Goal: Information Seeking & Learning: Learn about a topic

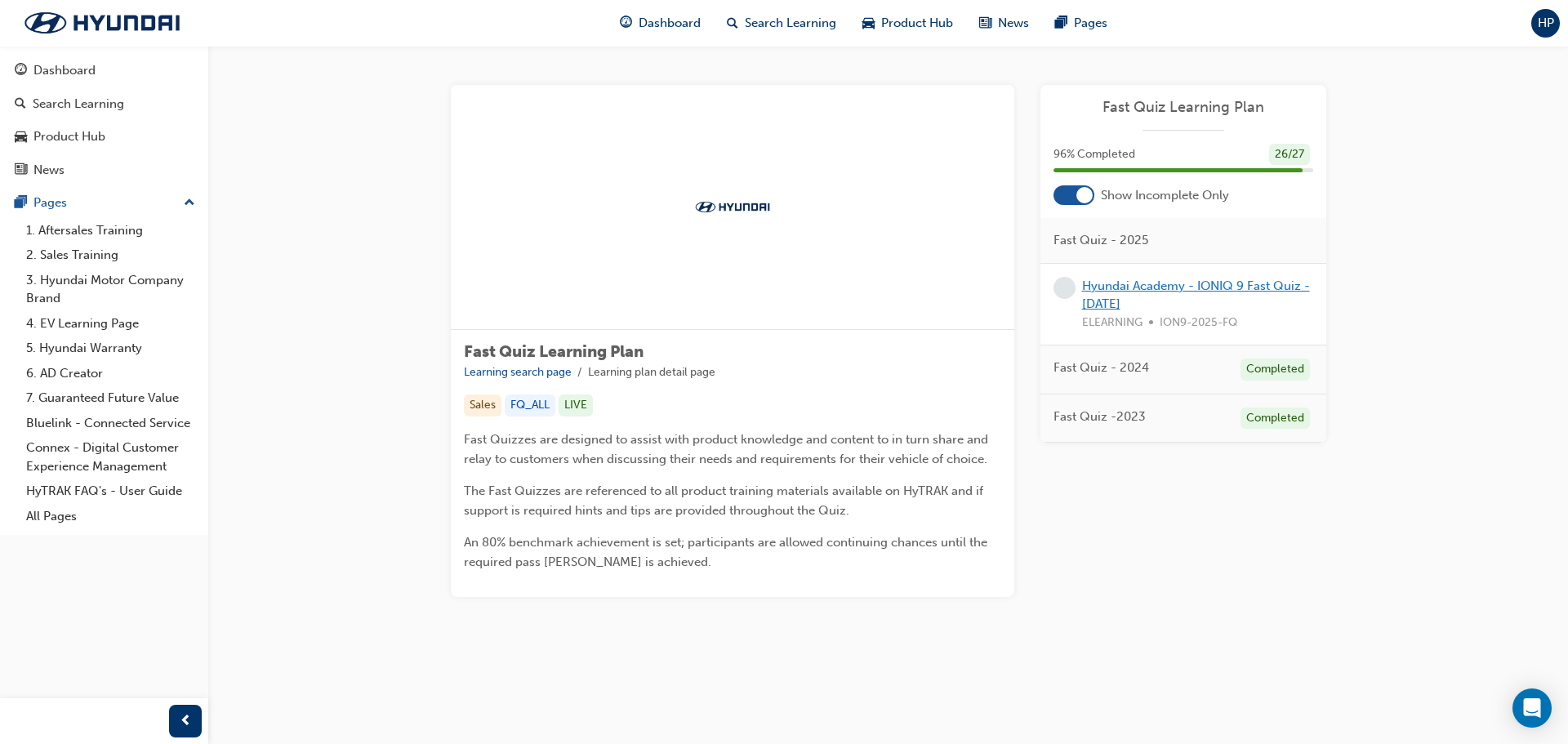
click at [1249, 280] on link "Hyundai Academy - IONIQ 9 Fast Quiz - [DATE]" at bounding box center [1195, 294] width 228 height 34
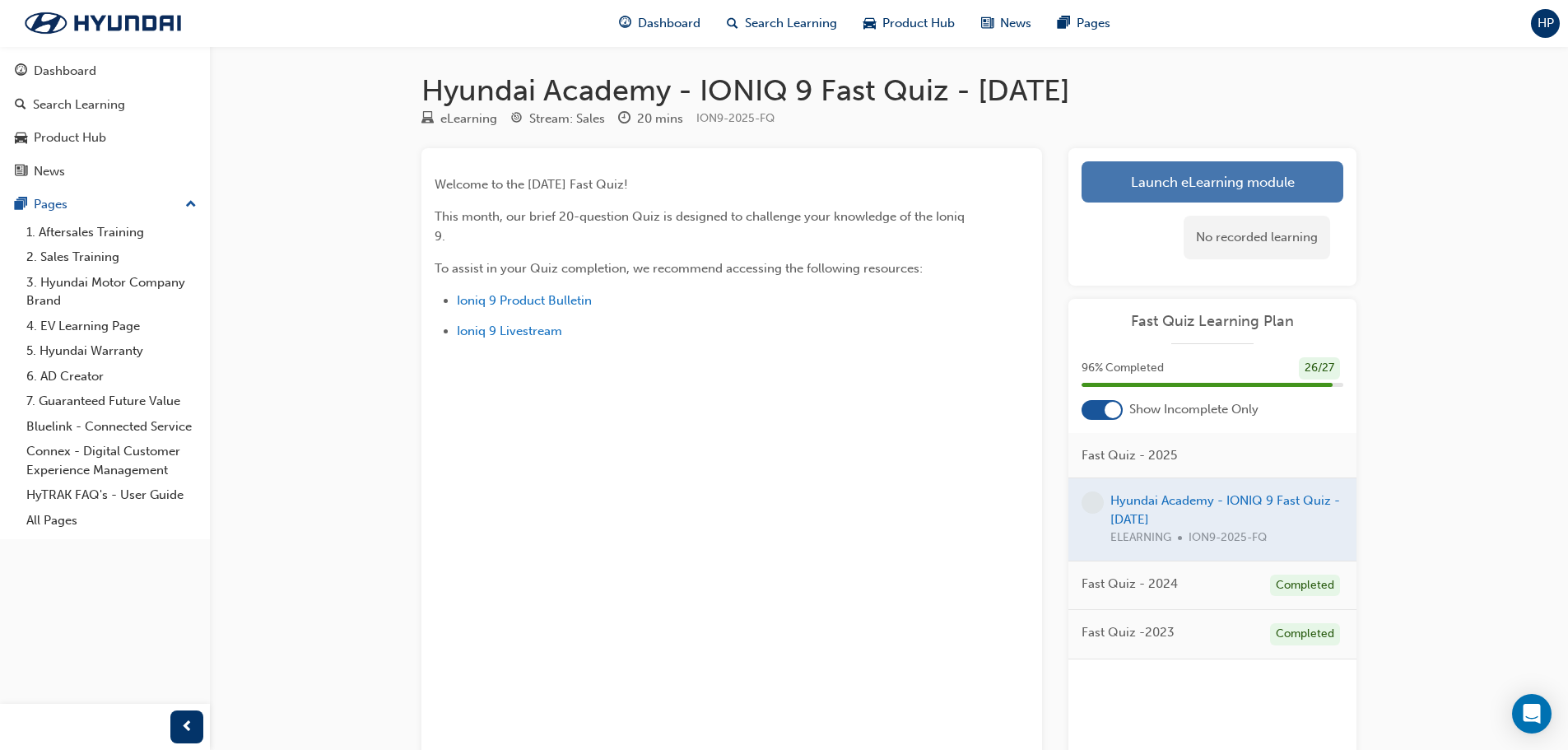
click at [1159, 192] on link "Launch eLearning module" at bounding box center [1213, 182] width 262 height 41
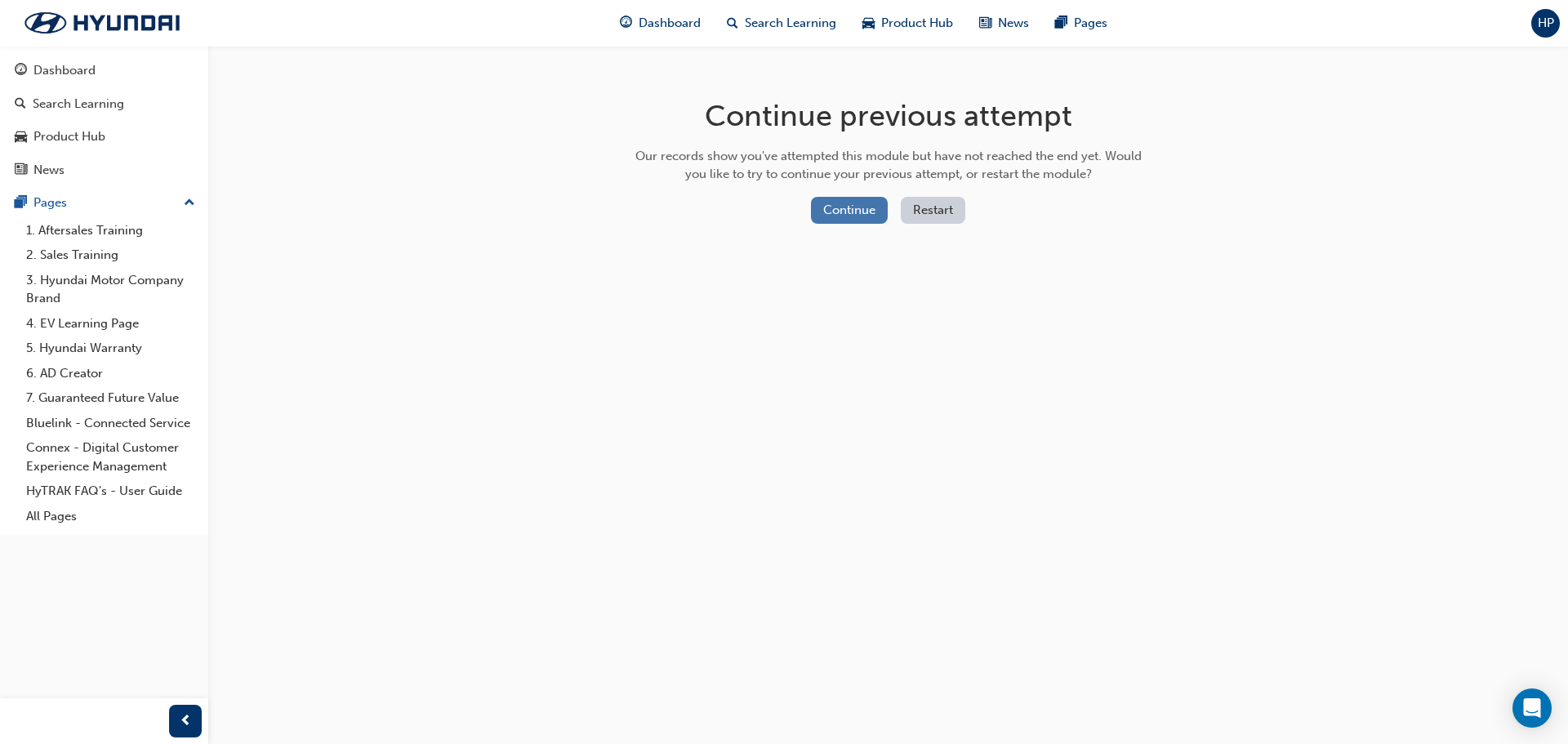
click at [847, 215] on button "Continue" at bounding box center [849, 210] width 77 height 27
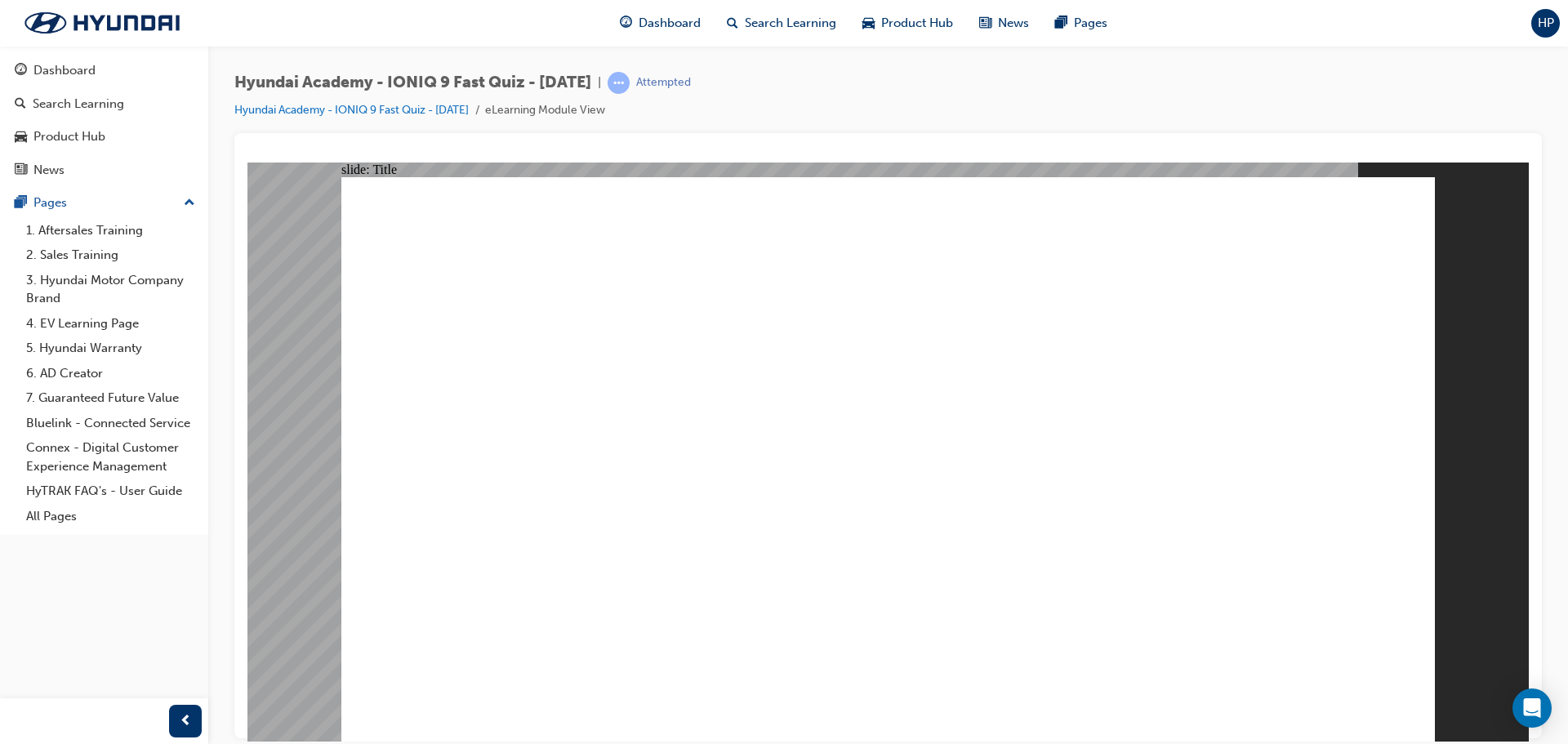
drag, startPoint x: 957, startPoint y: 267, endPoint x: 1137, endPoint y: 267, distance: 180.0
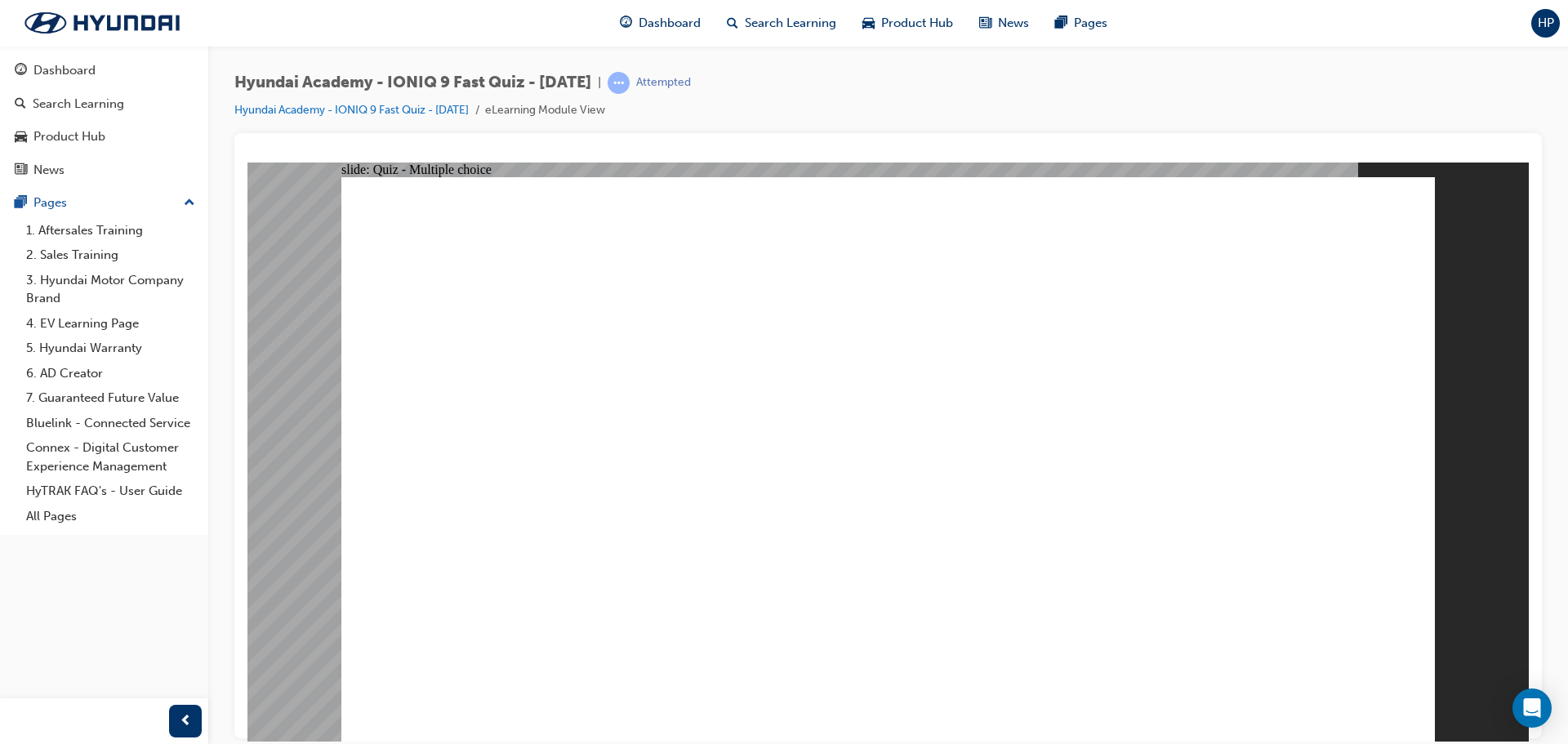
drag, startPoint x: 1019, startPoint y: 560, endPoint x: 1024, endPoint y: 579, distance: 19.6
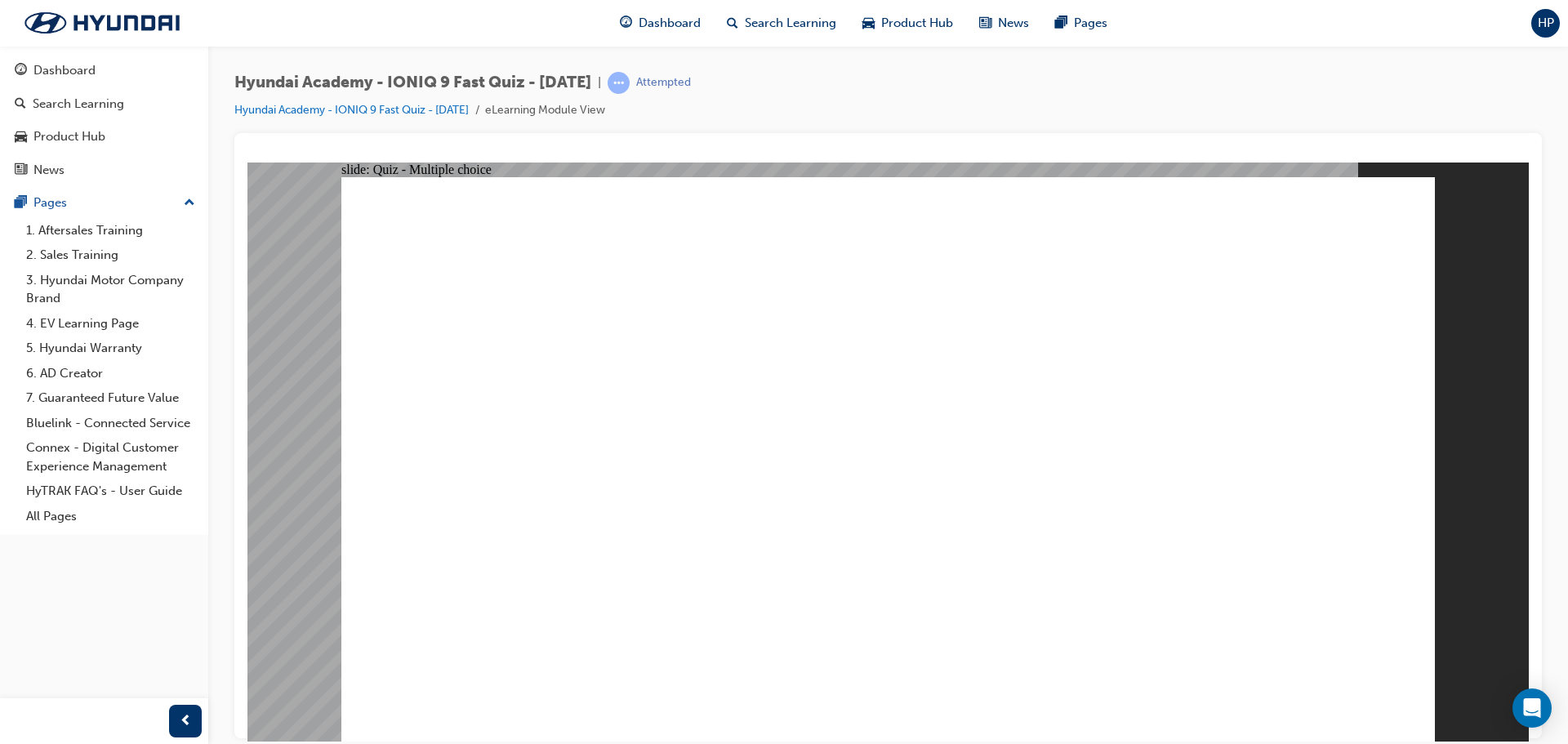
radio input "false"
radio input "true"
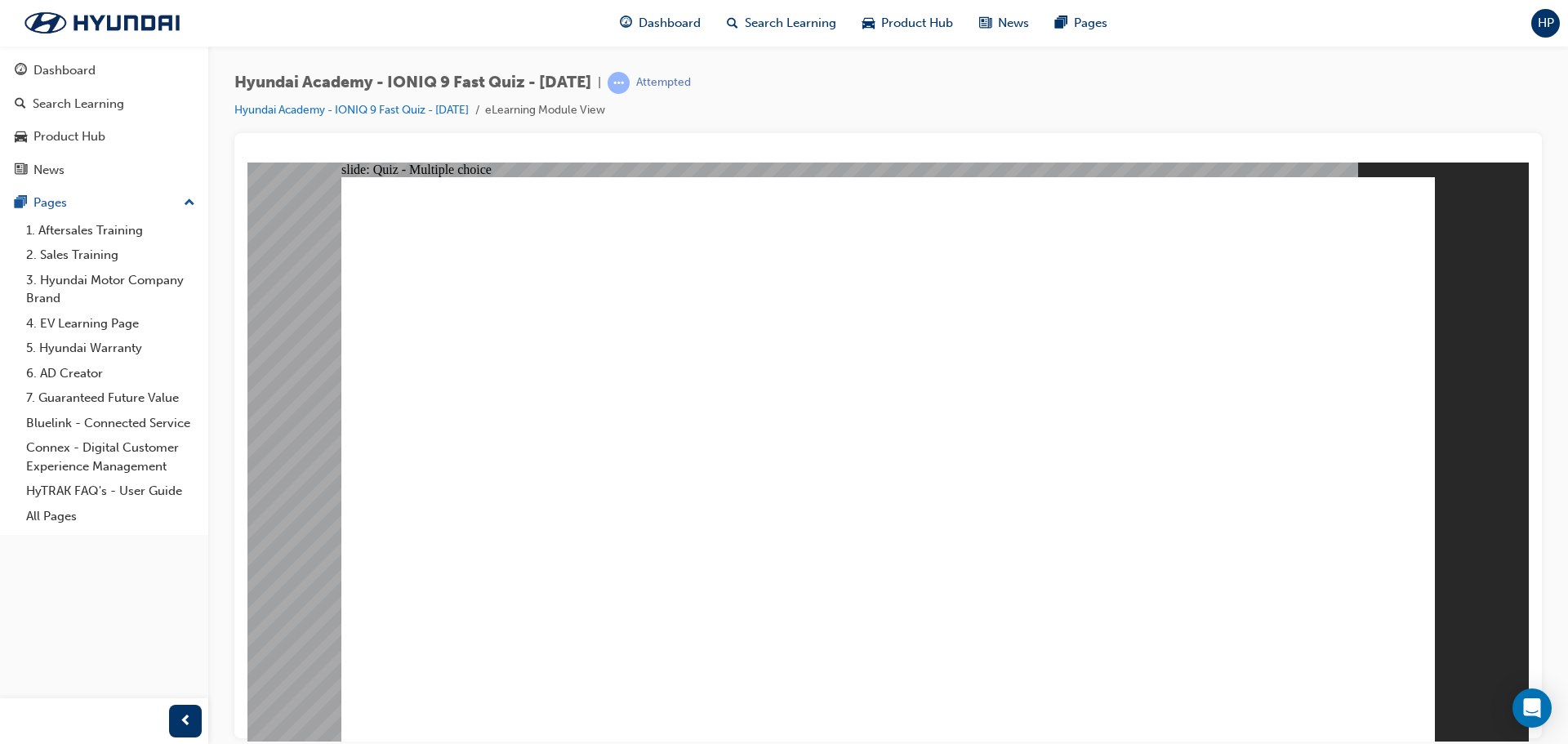
radio input "true"
drag, startPoint x: 914, startPoint y: 418, endPoint x: 914, endPoint y: 431, distance: 13.0
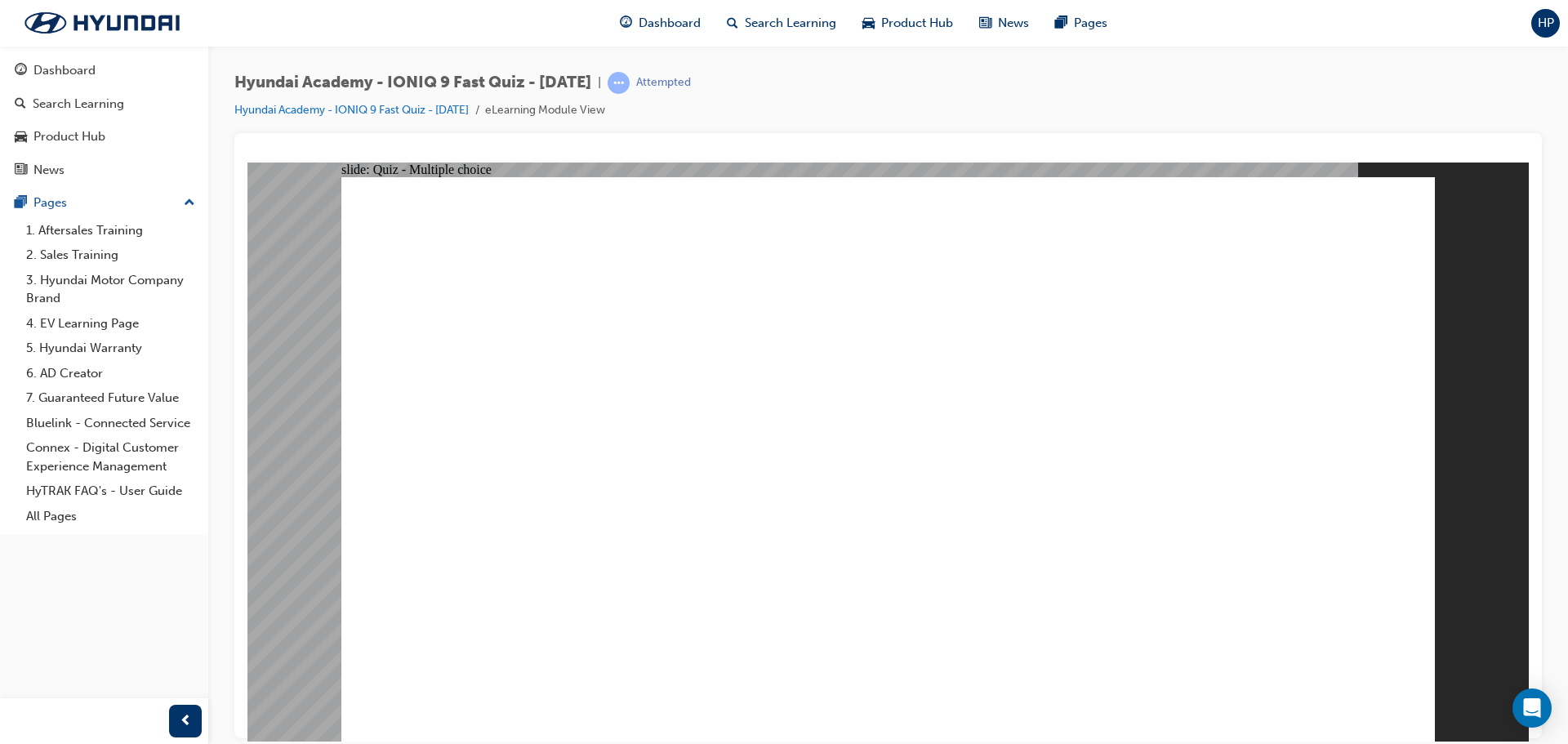
radio input "false"
radio input "true"
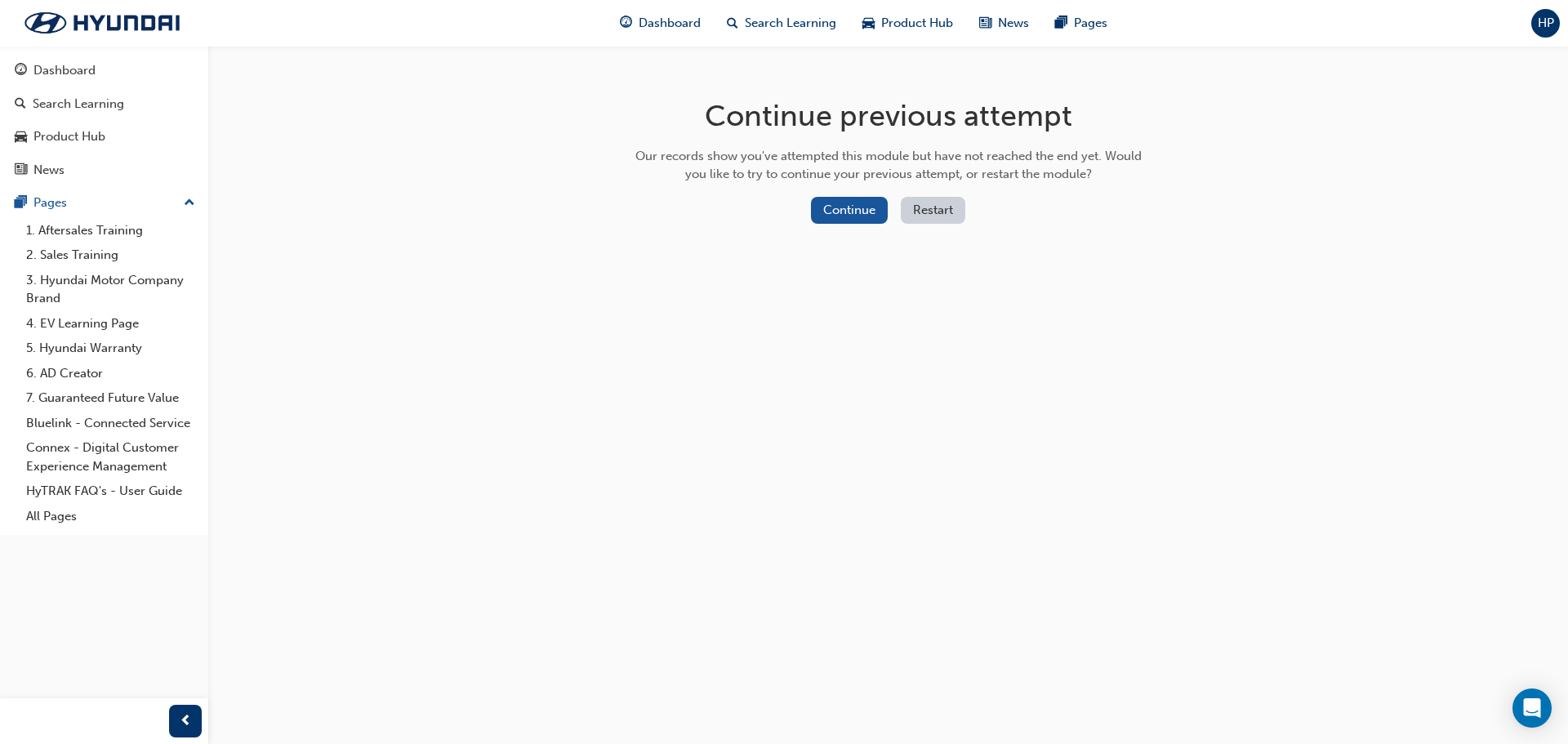
click at [930, 208] on button "Restart" at bounding box center [933, 210] width 64 height 27
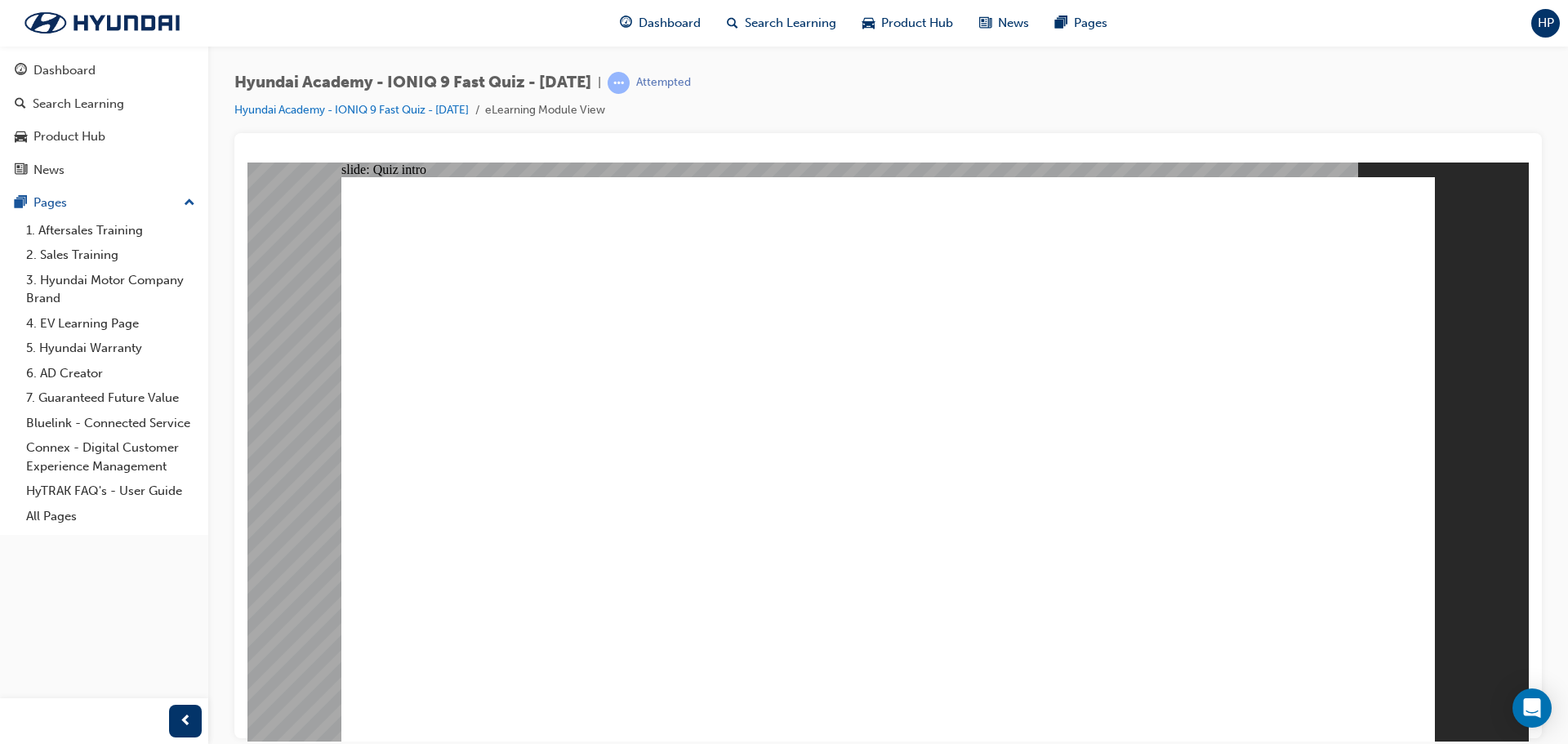
radio input "true"
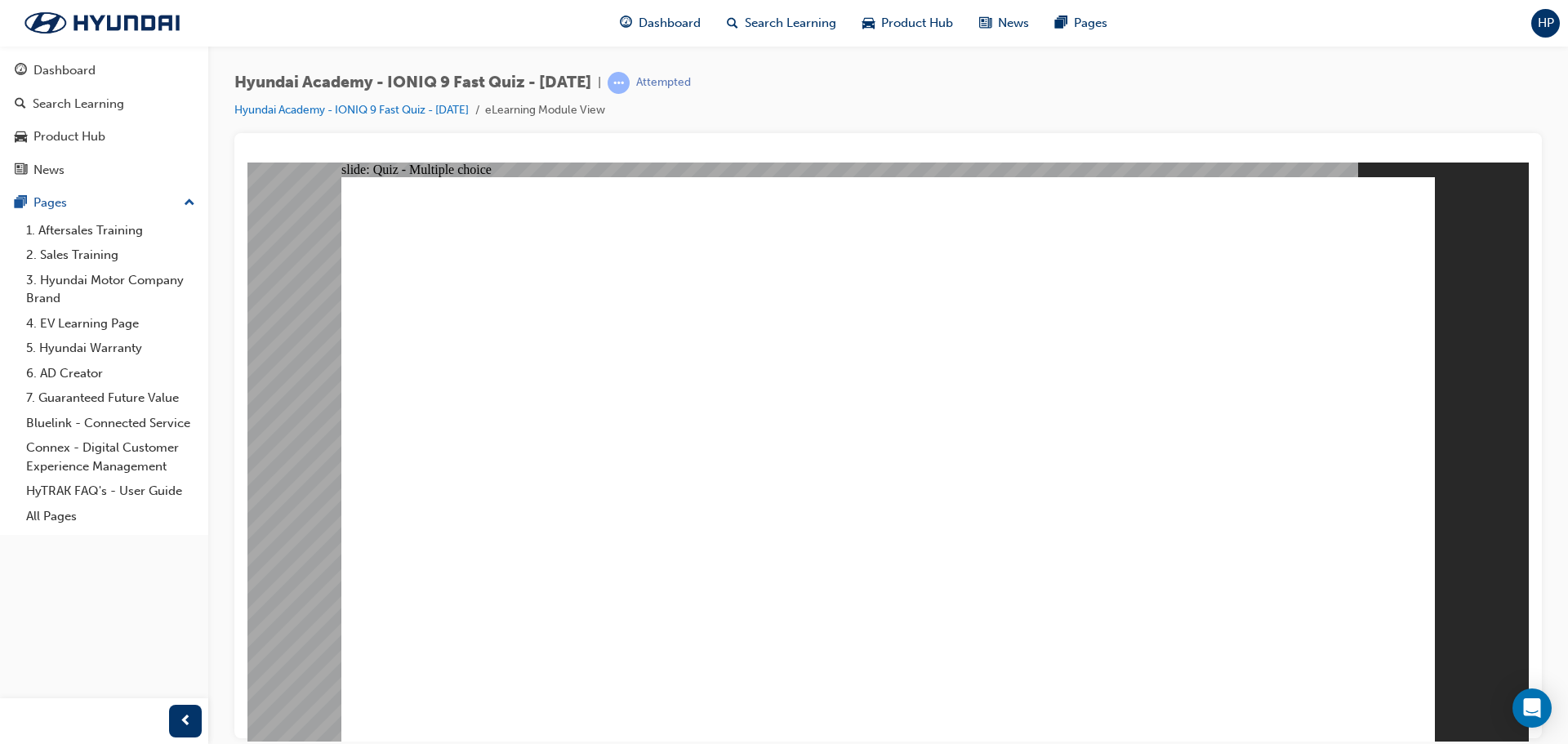
radio input "true"
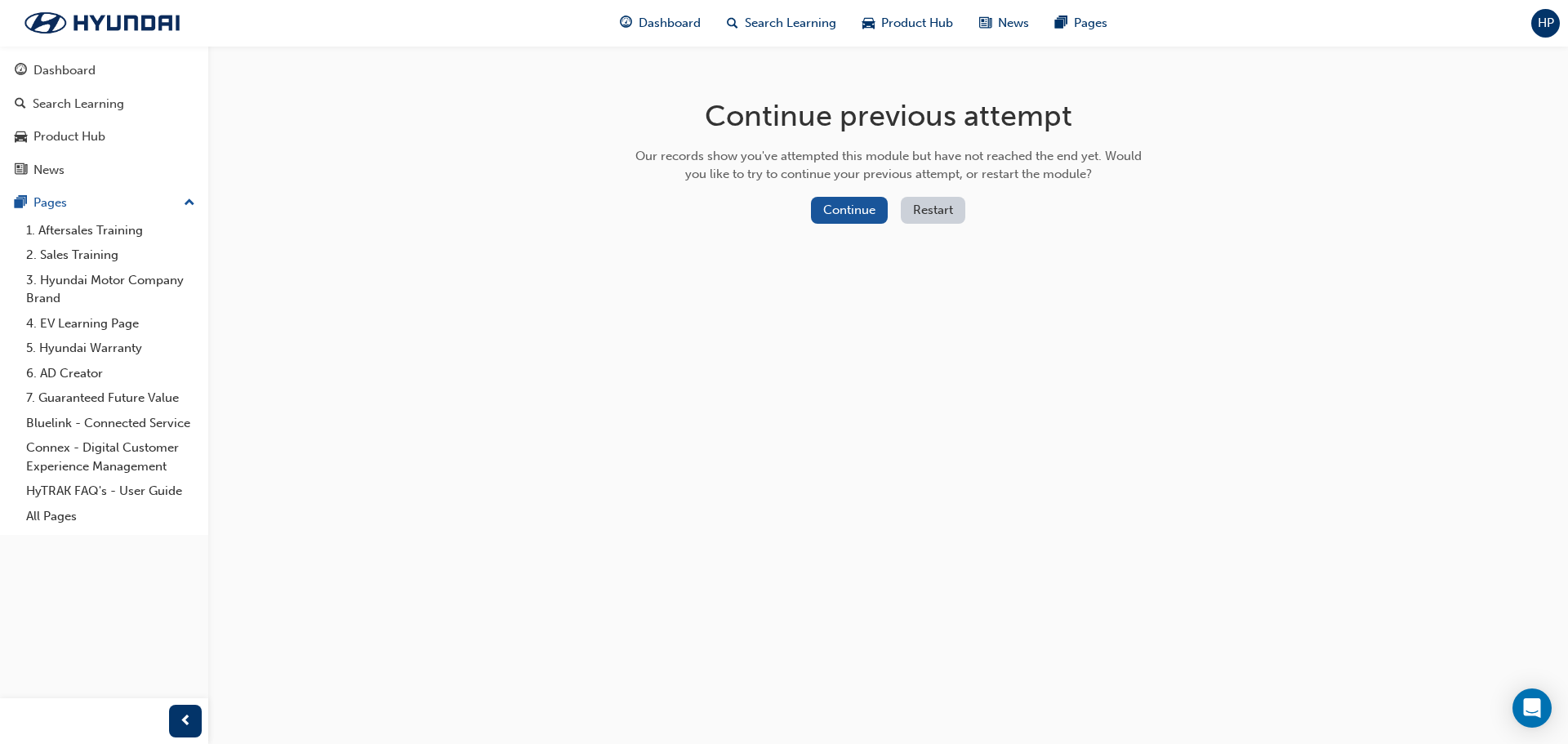
click at [930, 217] on button "Restart" at bounding box center [933, 210] width 64 height 27
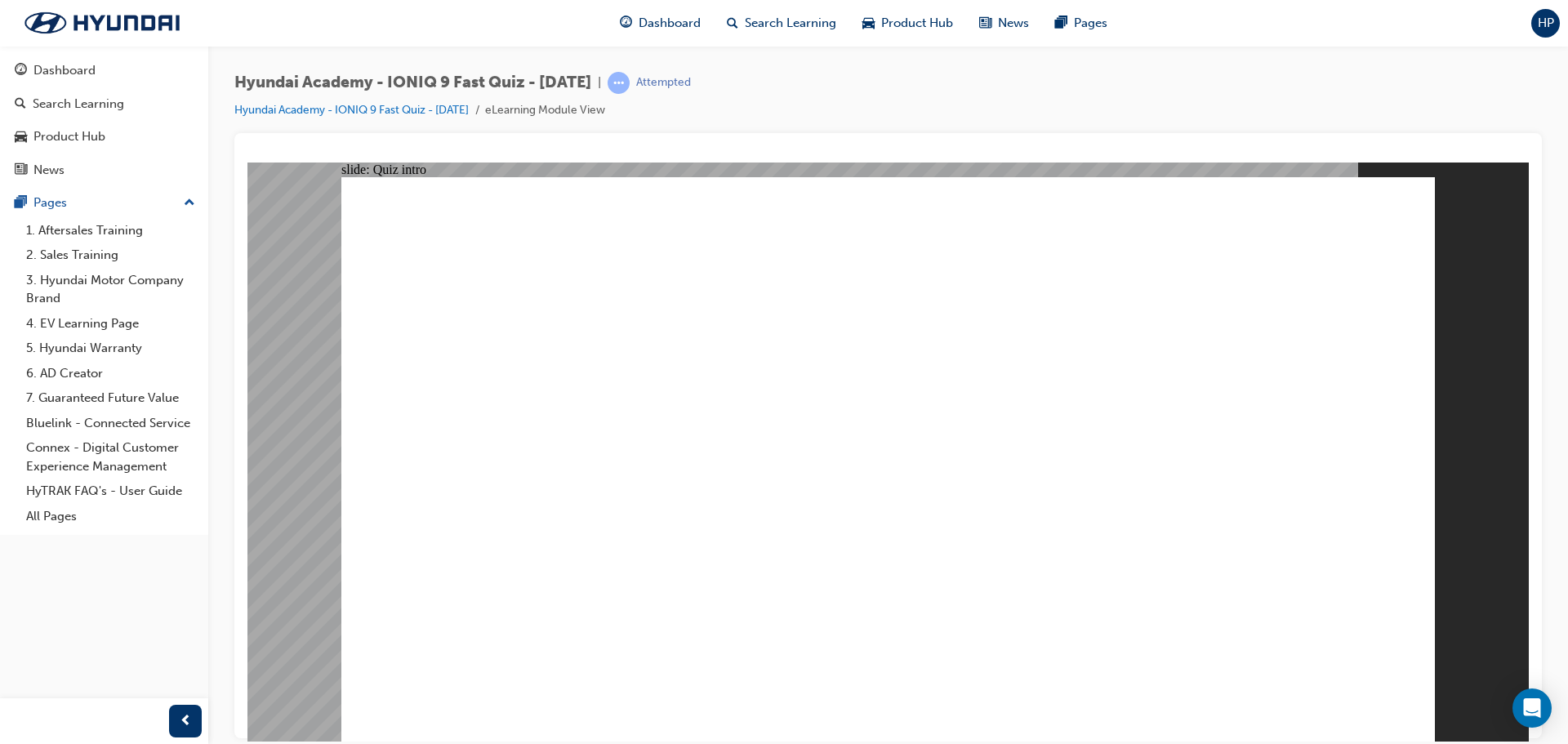
radio input "true"
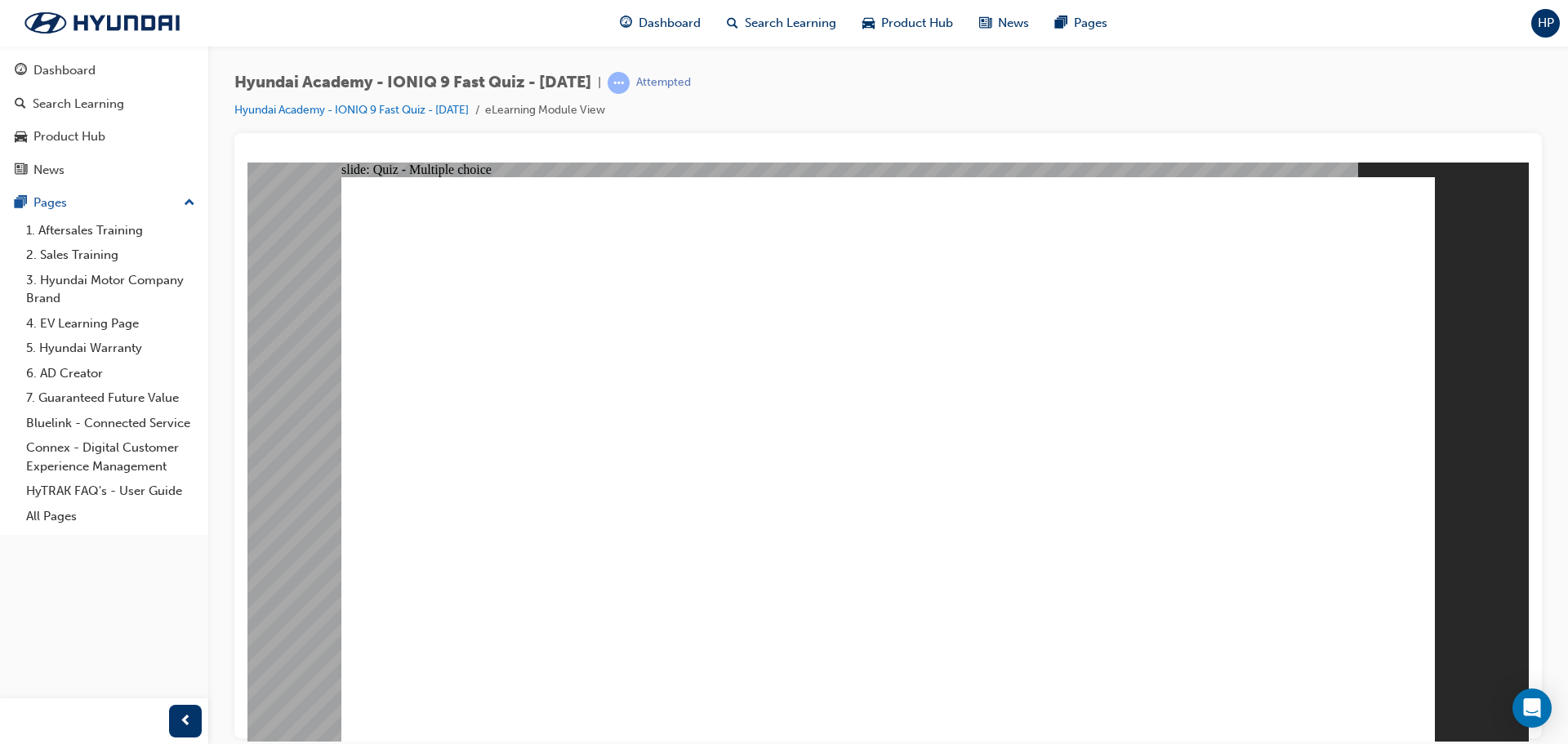
radio input "false"
radio input "true"
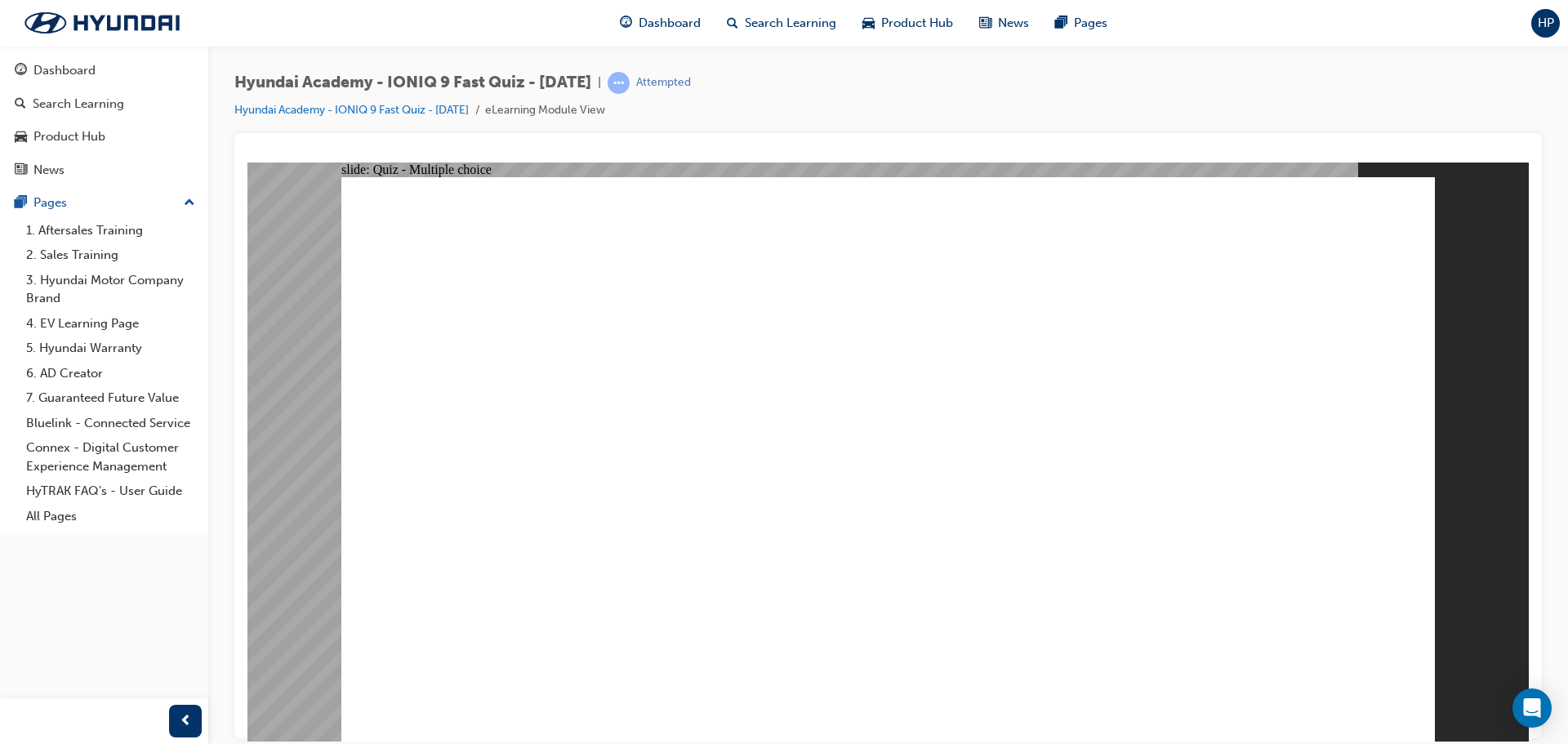
radio input "true"
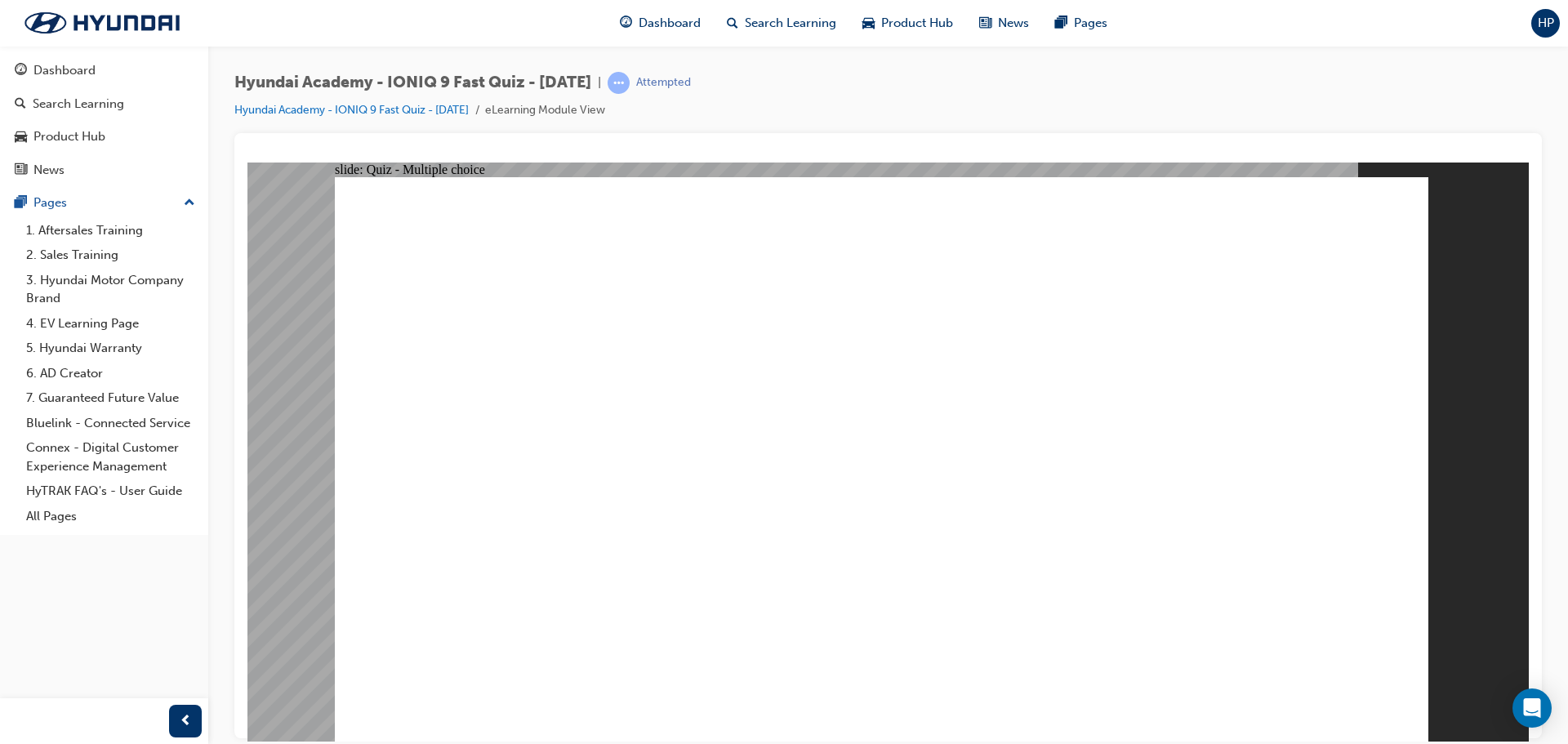
drag, startPoint x: 946, startPoint y: 536, endPoint x: 945, endPoint y: 554, distance: 18.0
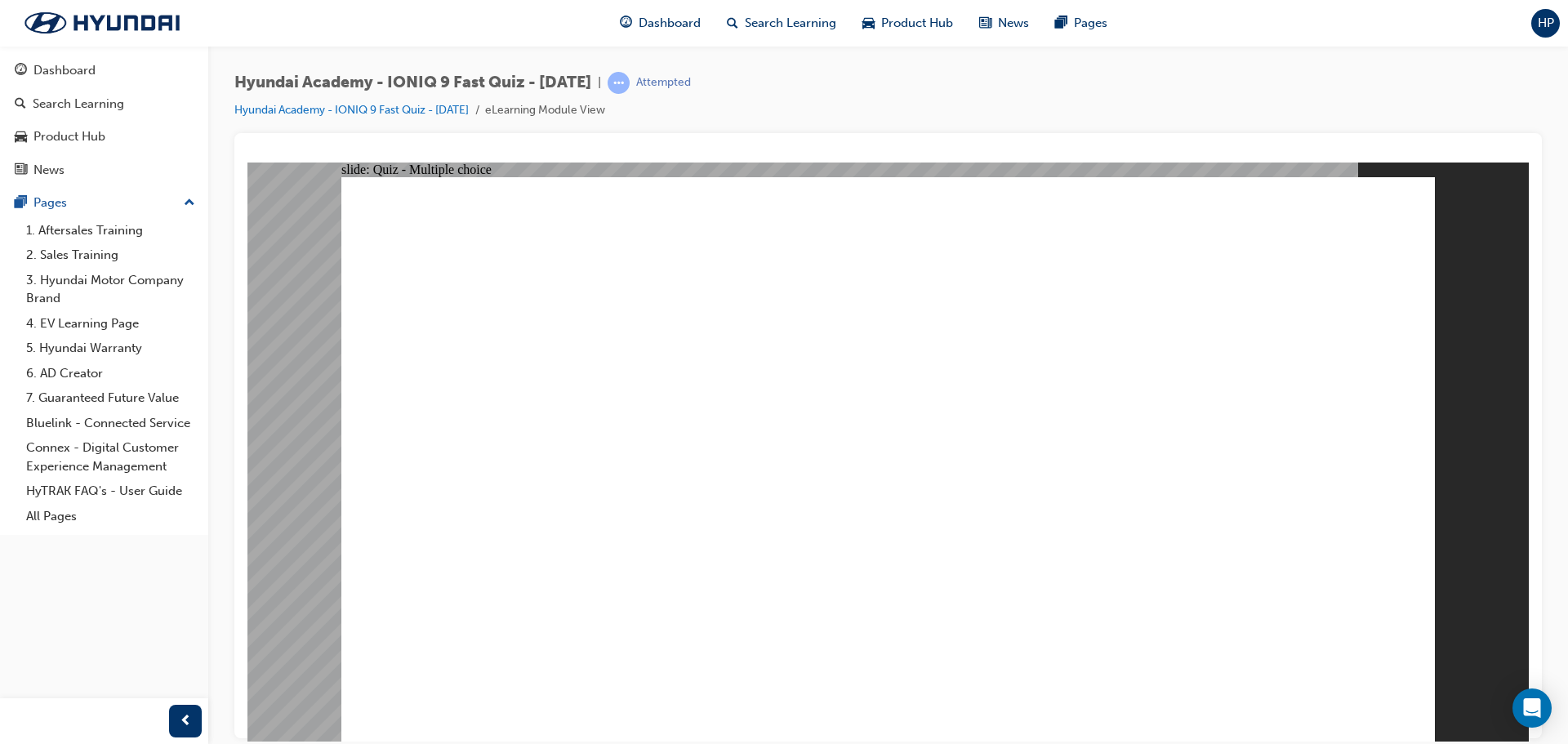
radio input "true"
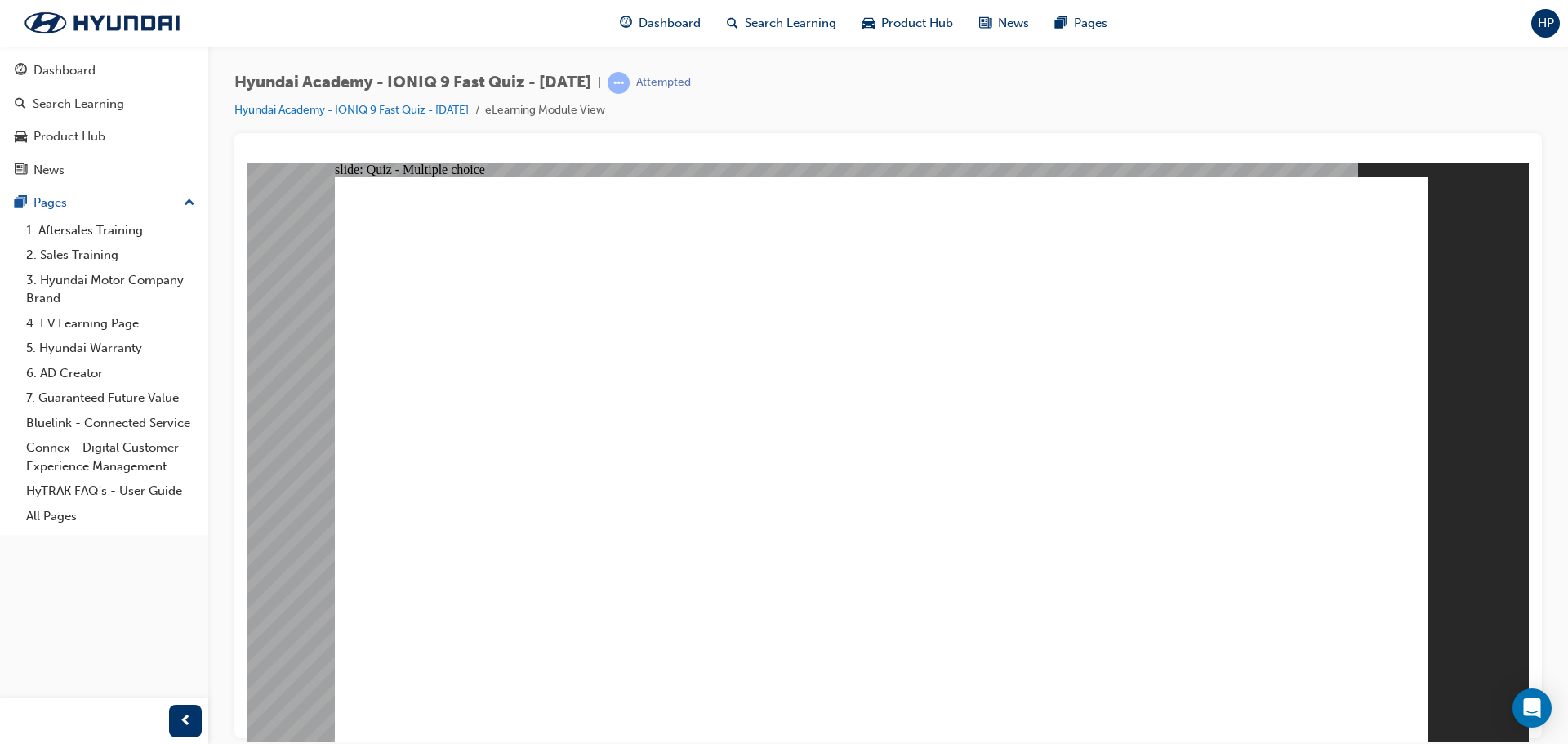
drag, startPoint x: 844, startPoint y: 504, endPoint x: 855, endPoint y: 548, distance: 45.4
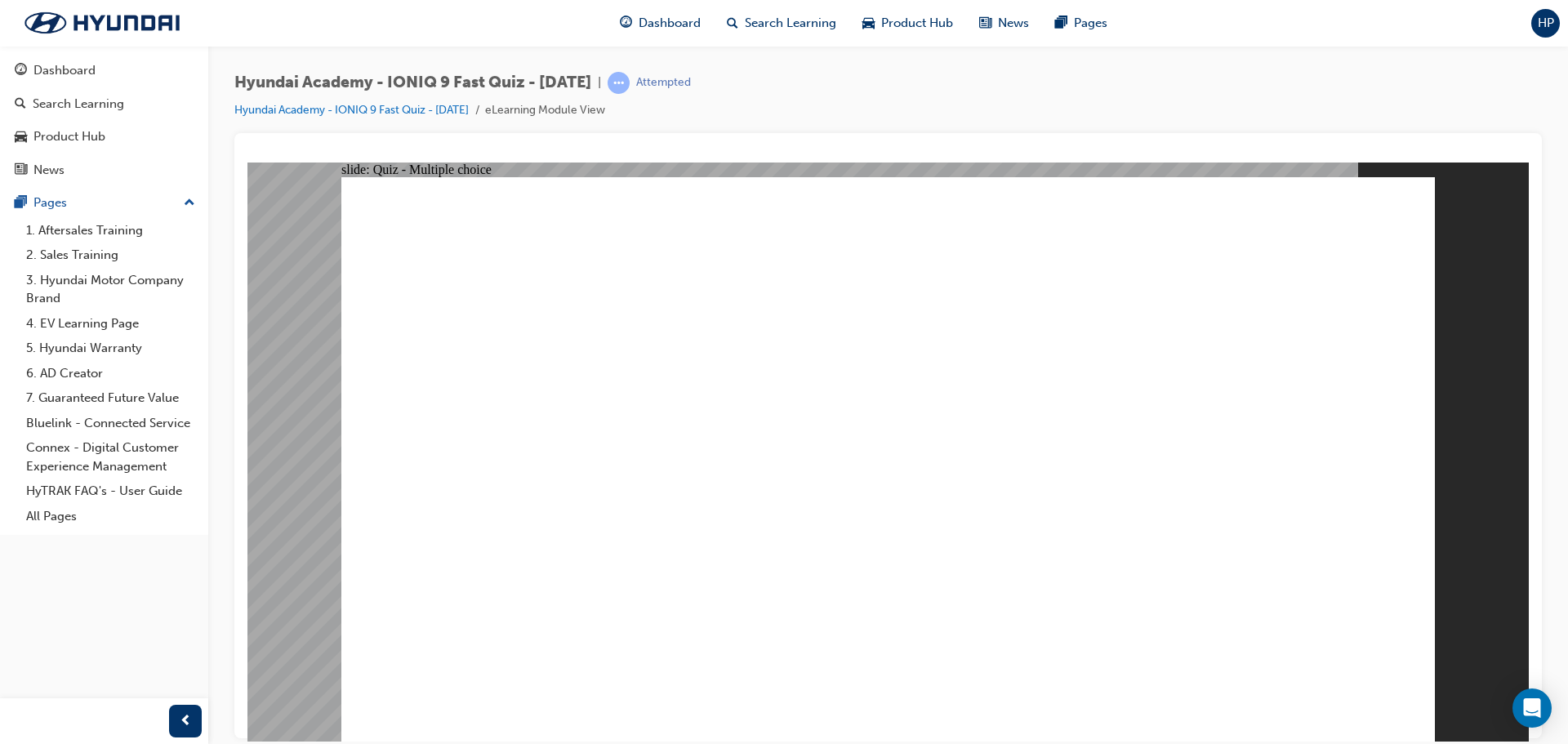
radio input "true"
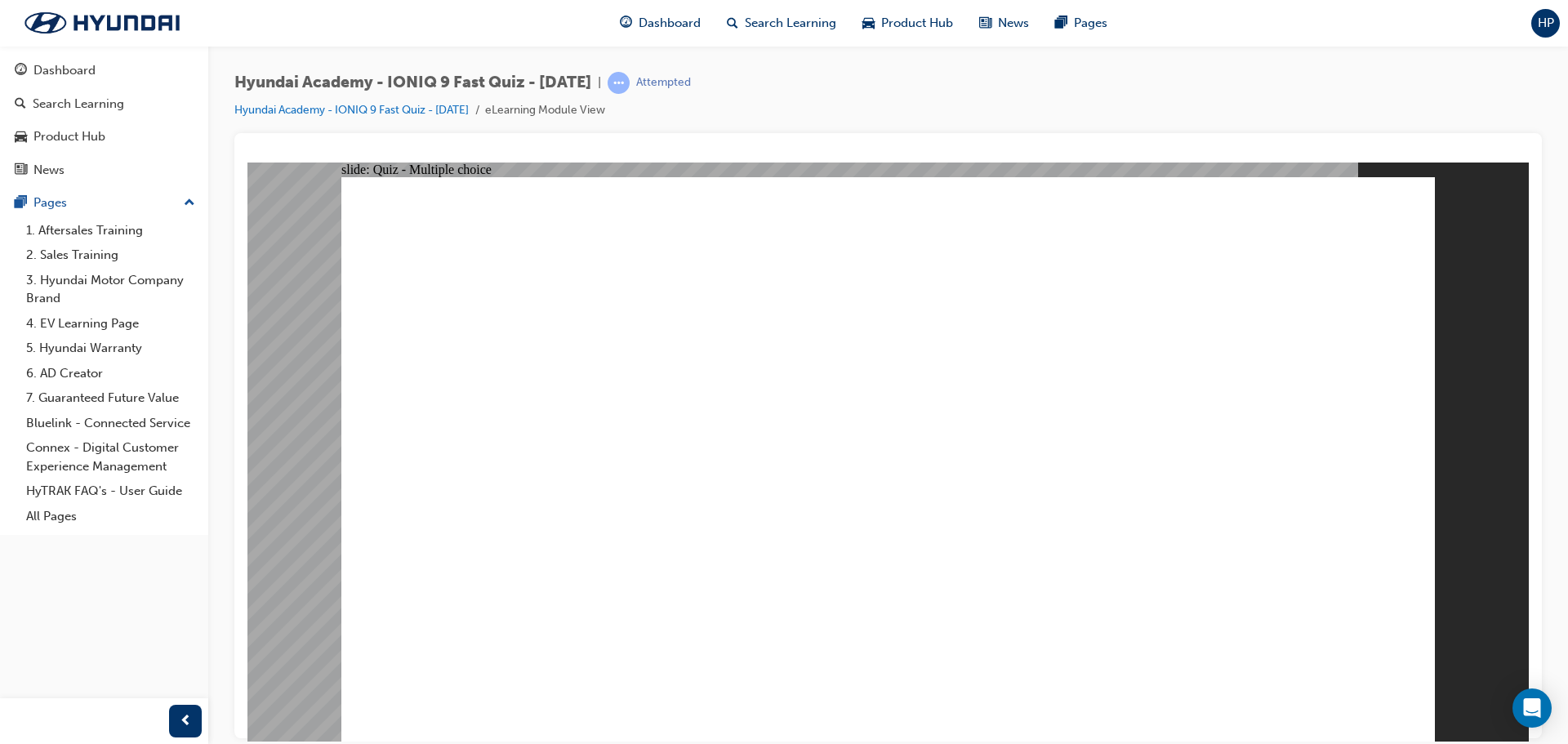
radio input "true"
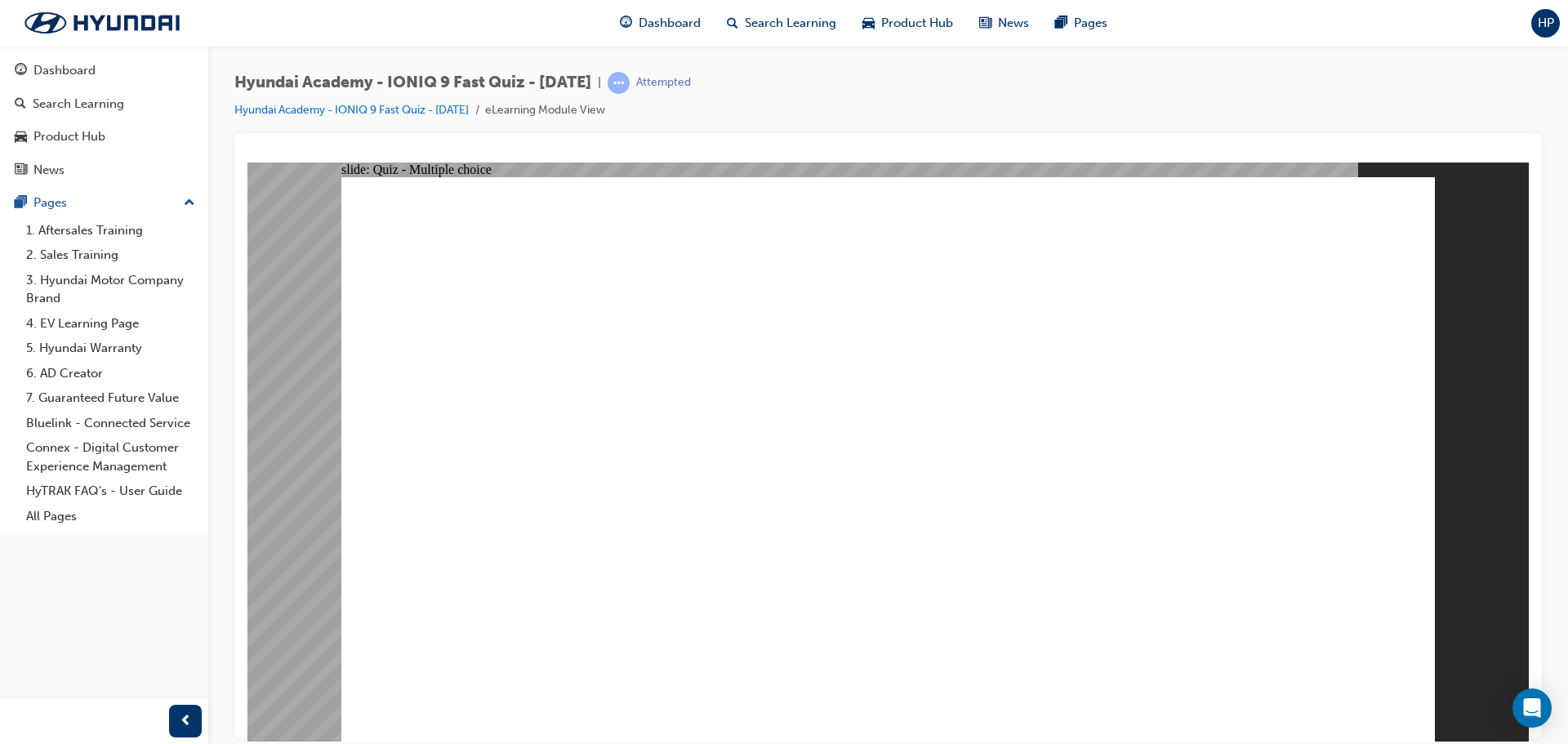
radio input "true"
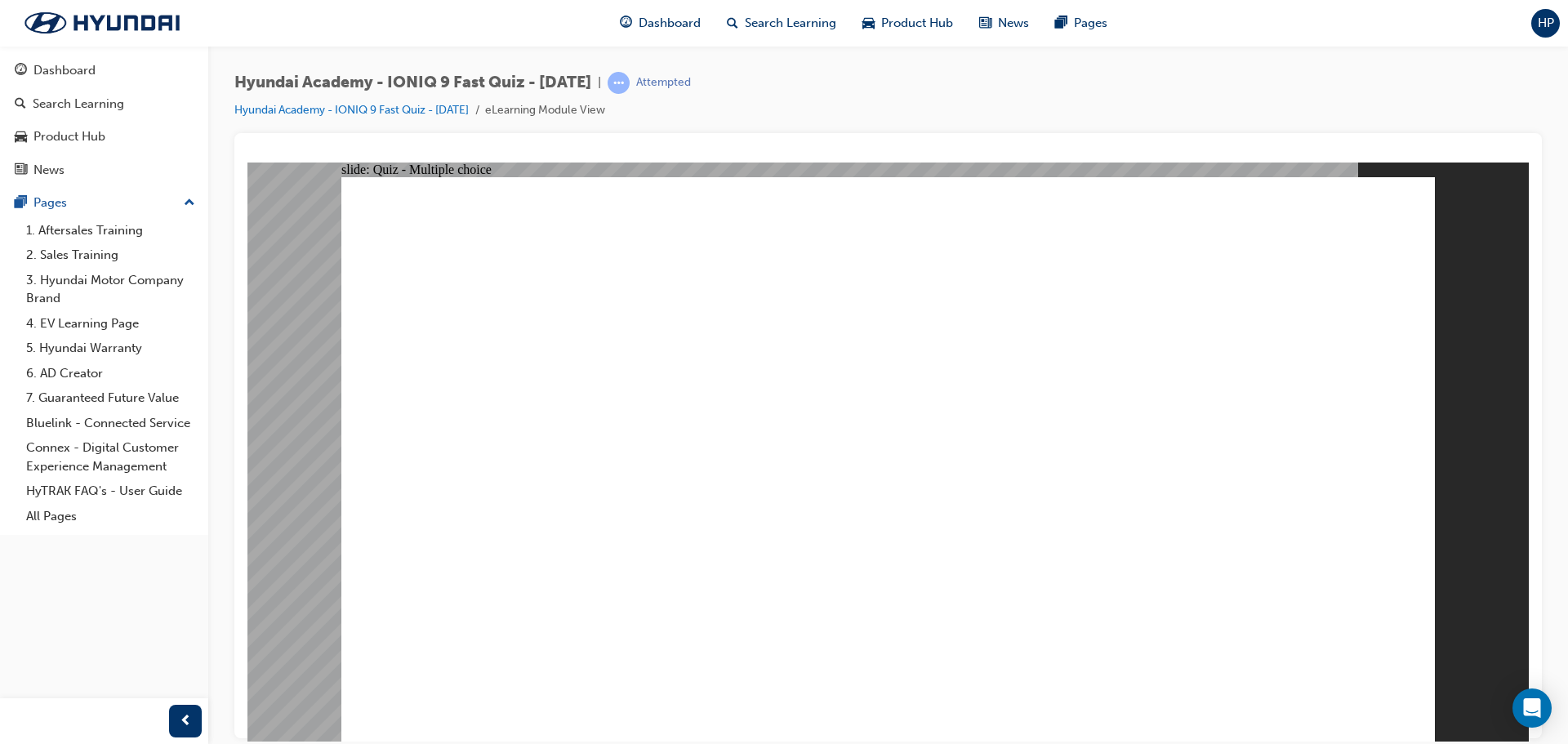
checkbox input "true"
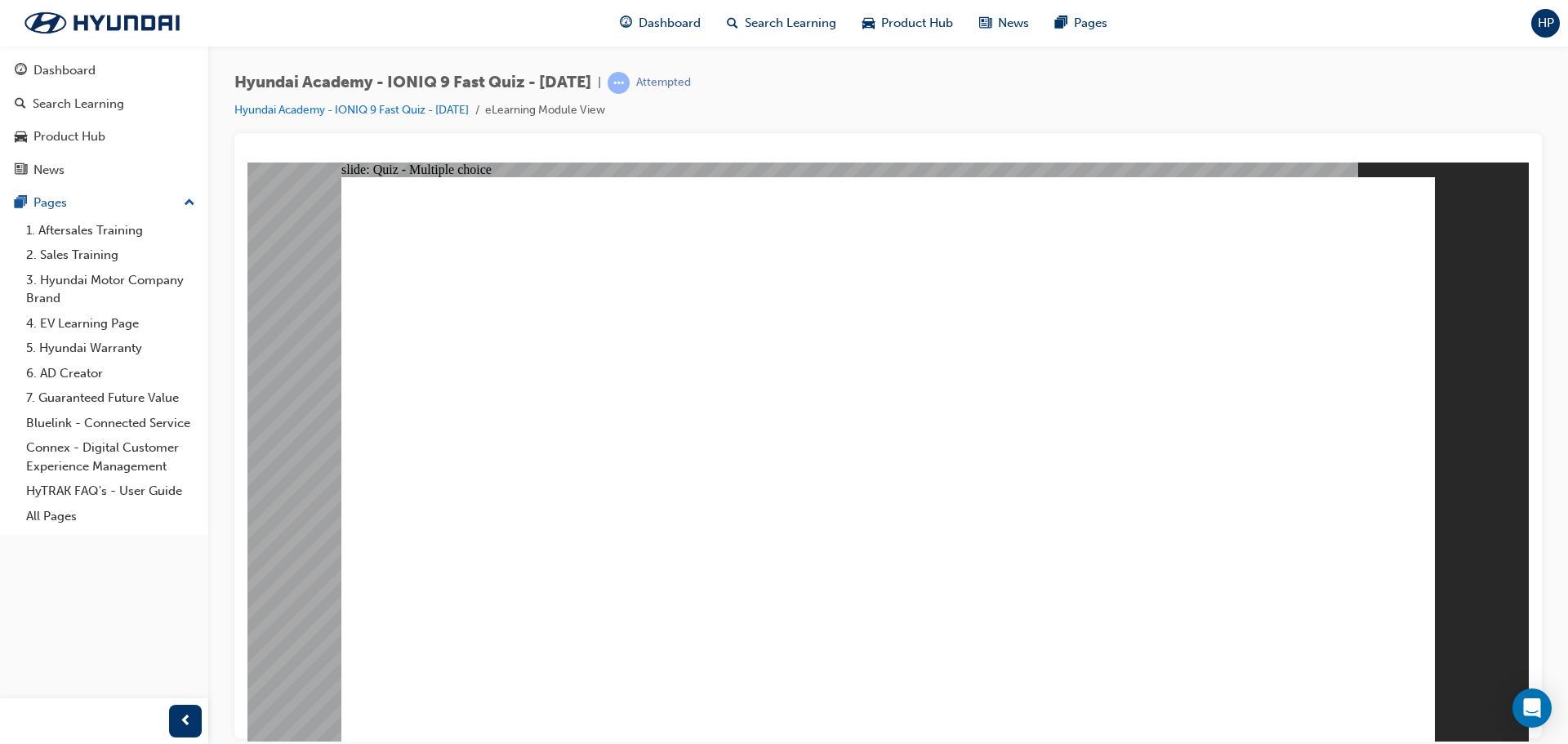
checkbox input "true"
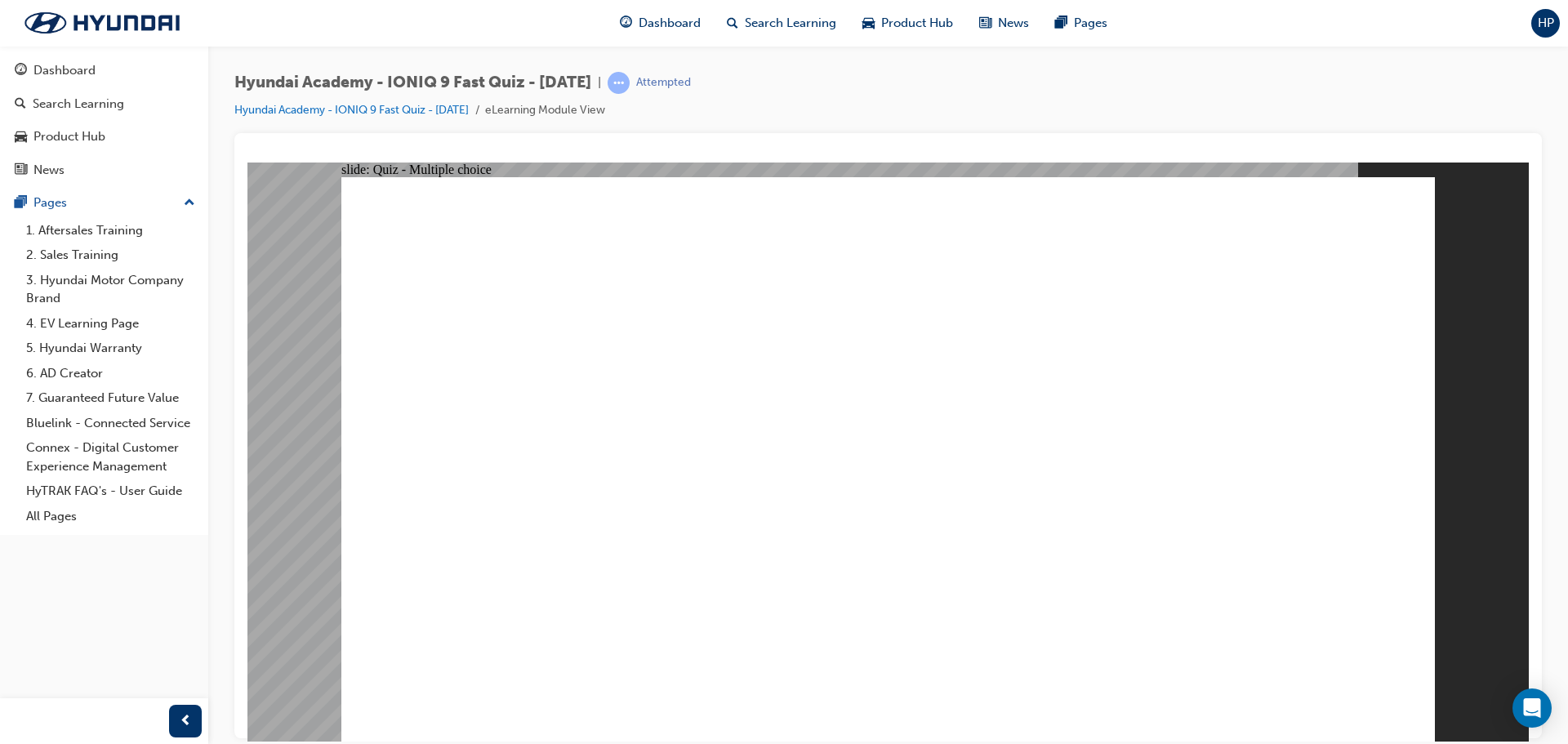
radio input "true"
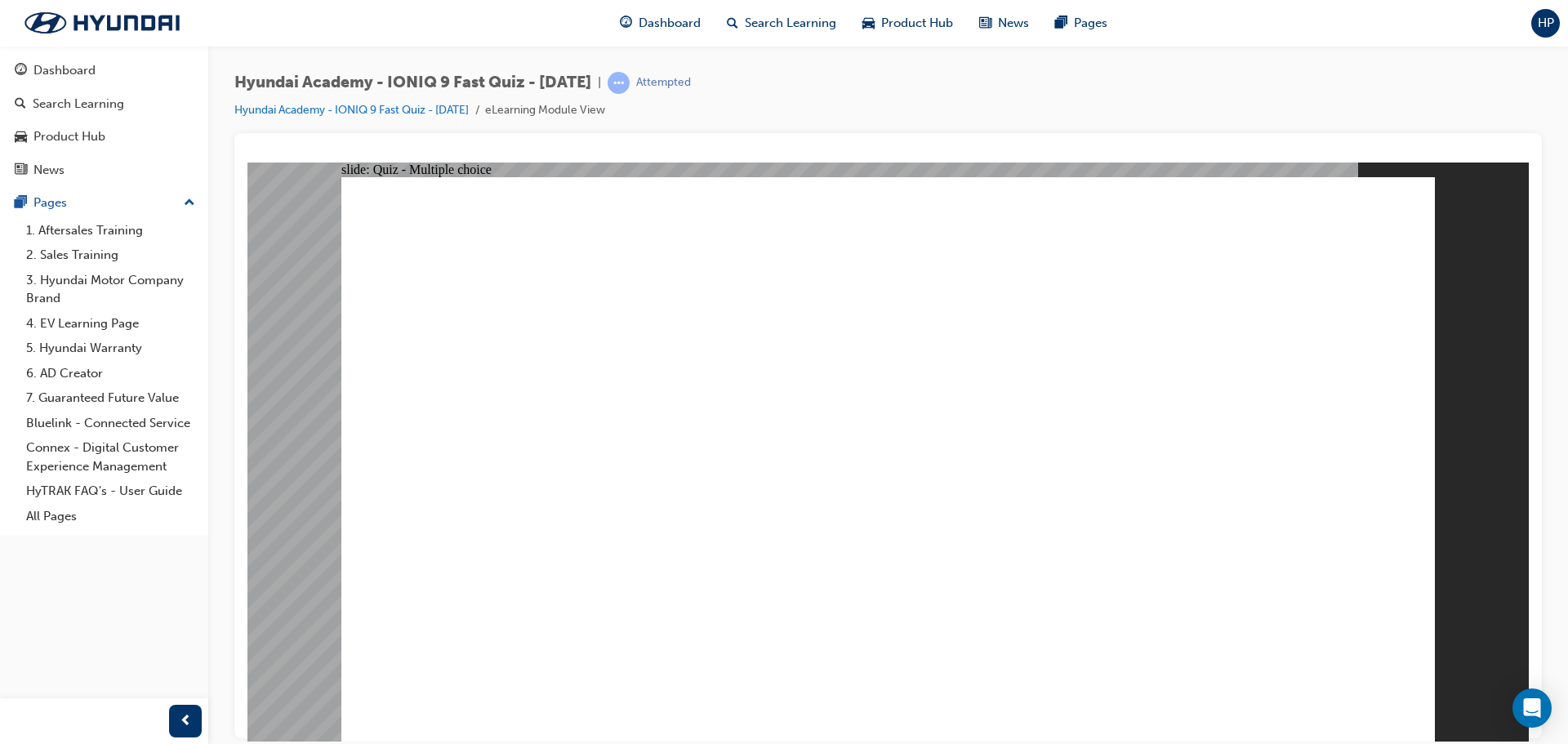
radio input "true"
checkbox input "true"
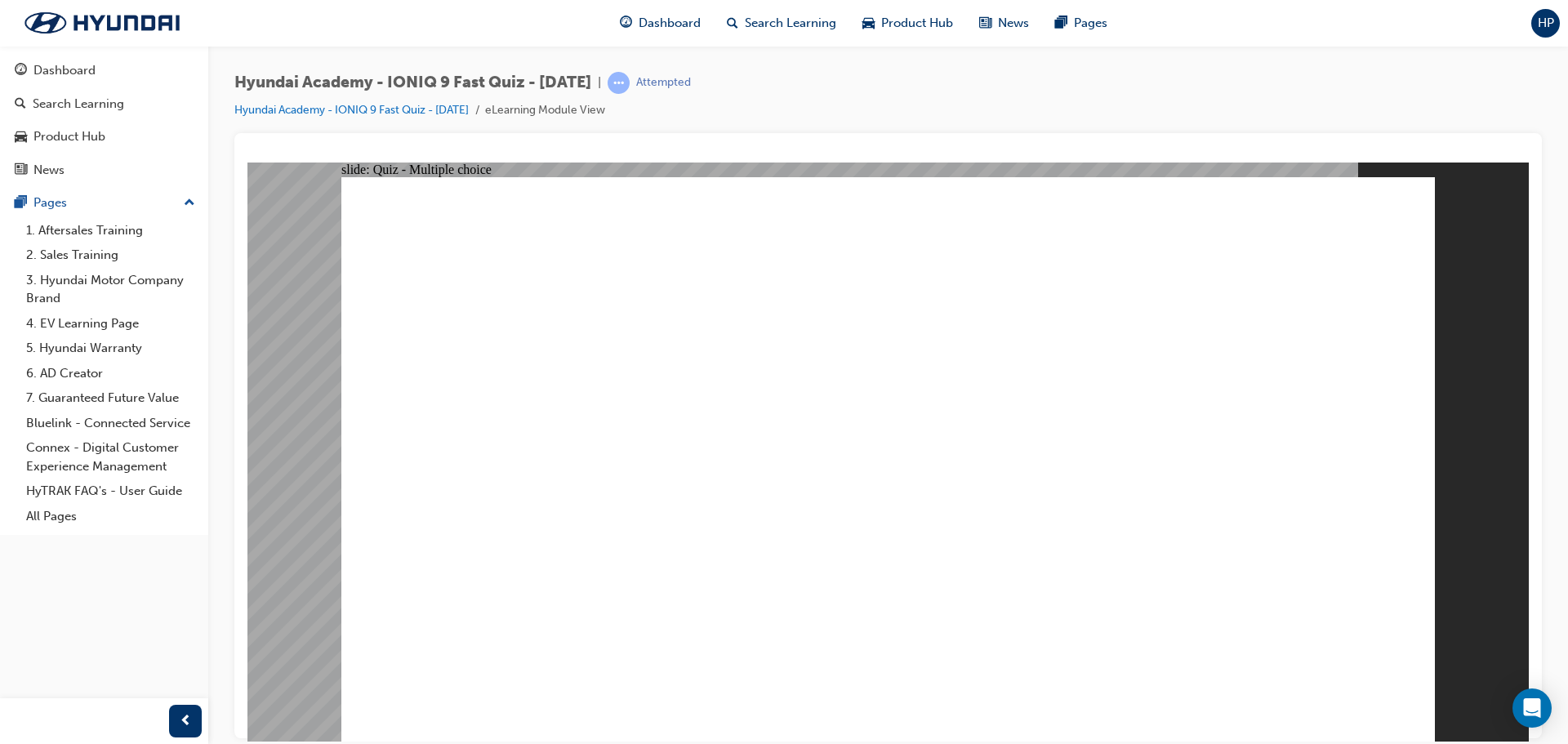
checkbox input "true"
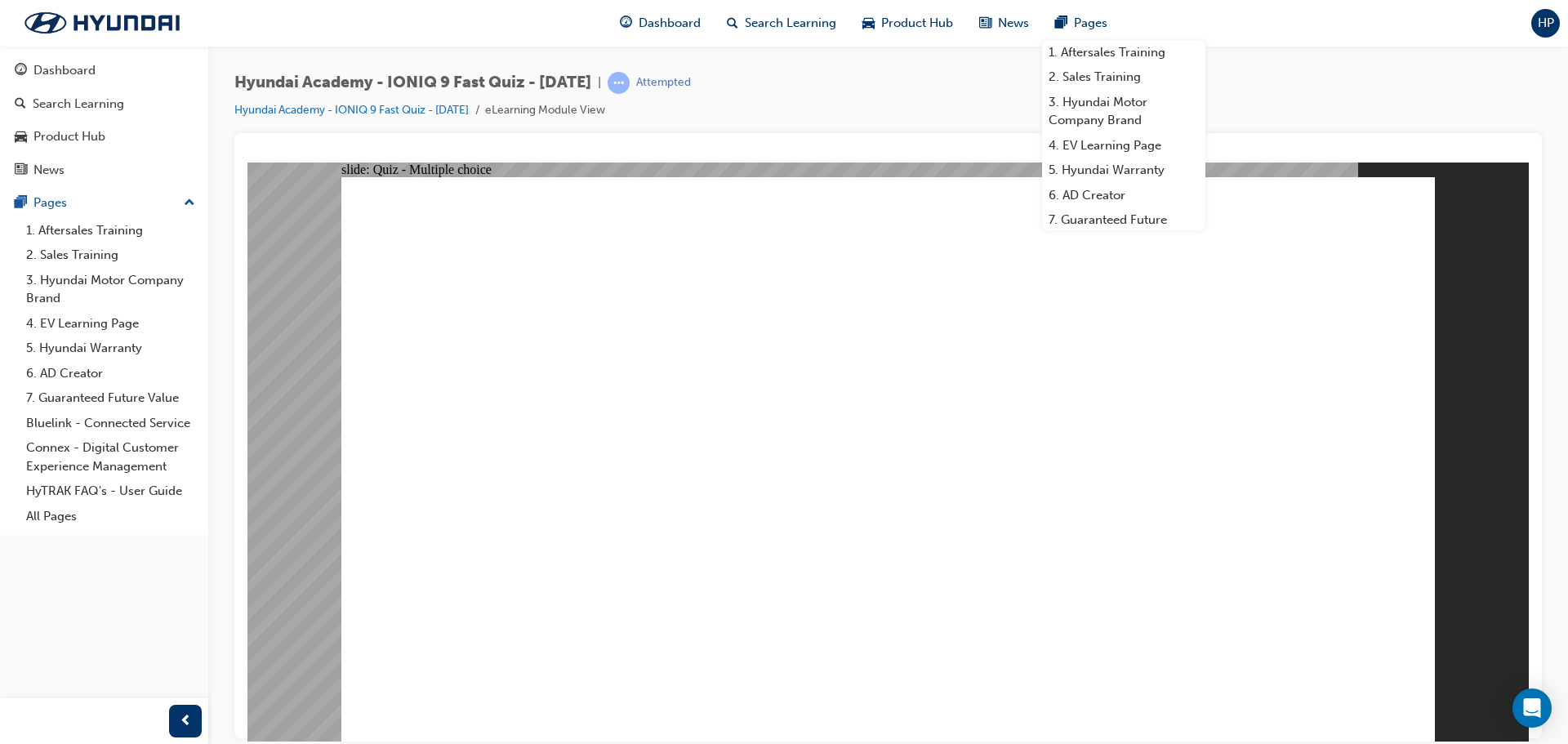
click at [1306, 107] on div "Hyundai Academy - IONIQ 9 Fast Quiz - [DATE] | Attempted Hyundai Academy - IONI…" at bounding box center [888, 102] width 1307 height 61
radio input "true"
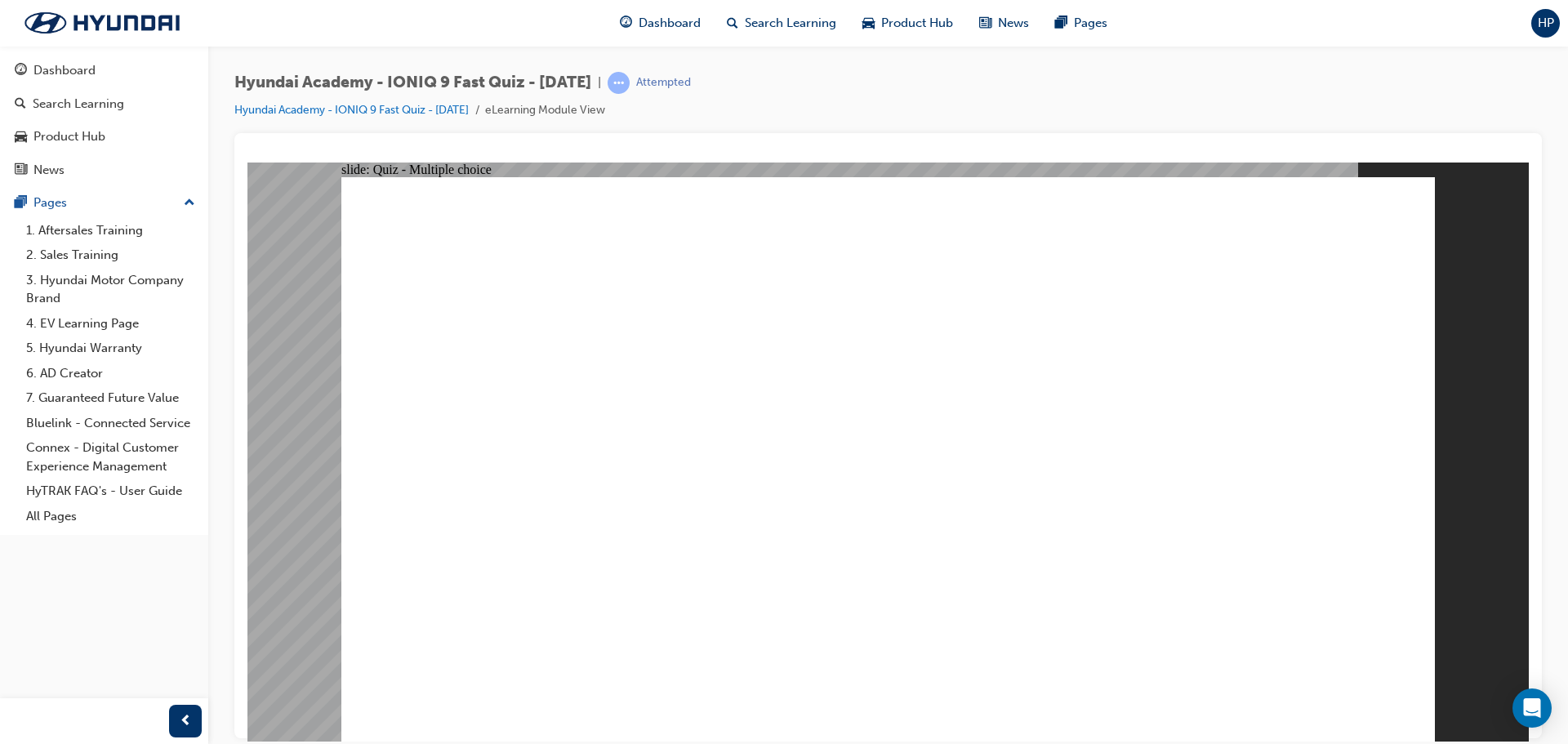
radio input "true"
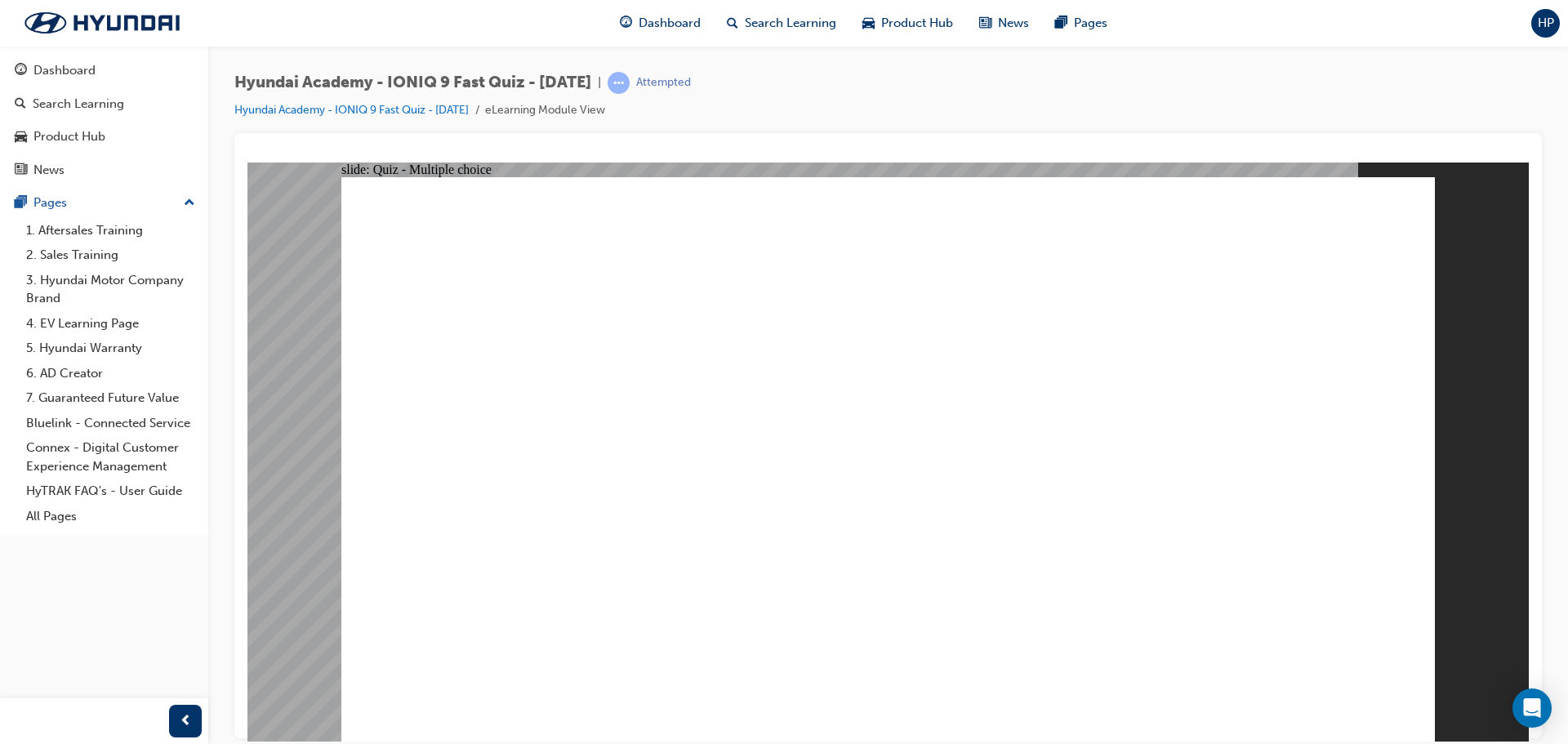
radio input "true"
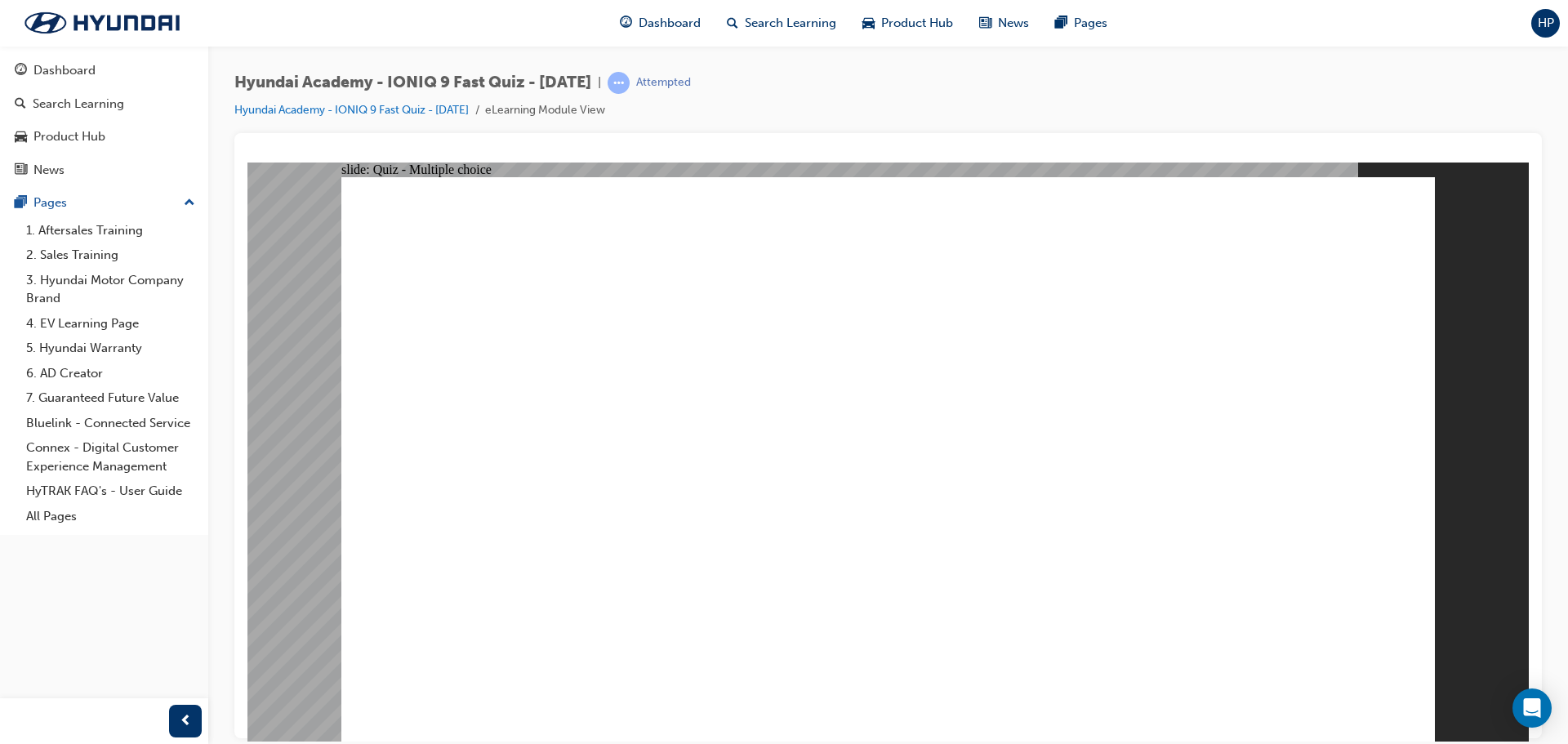
radio input "true"
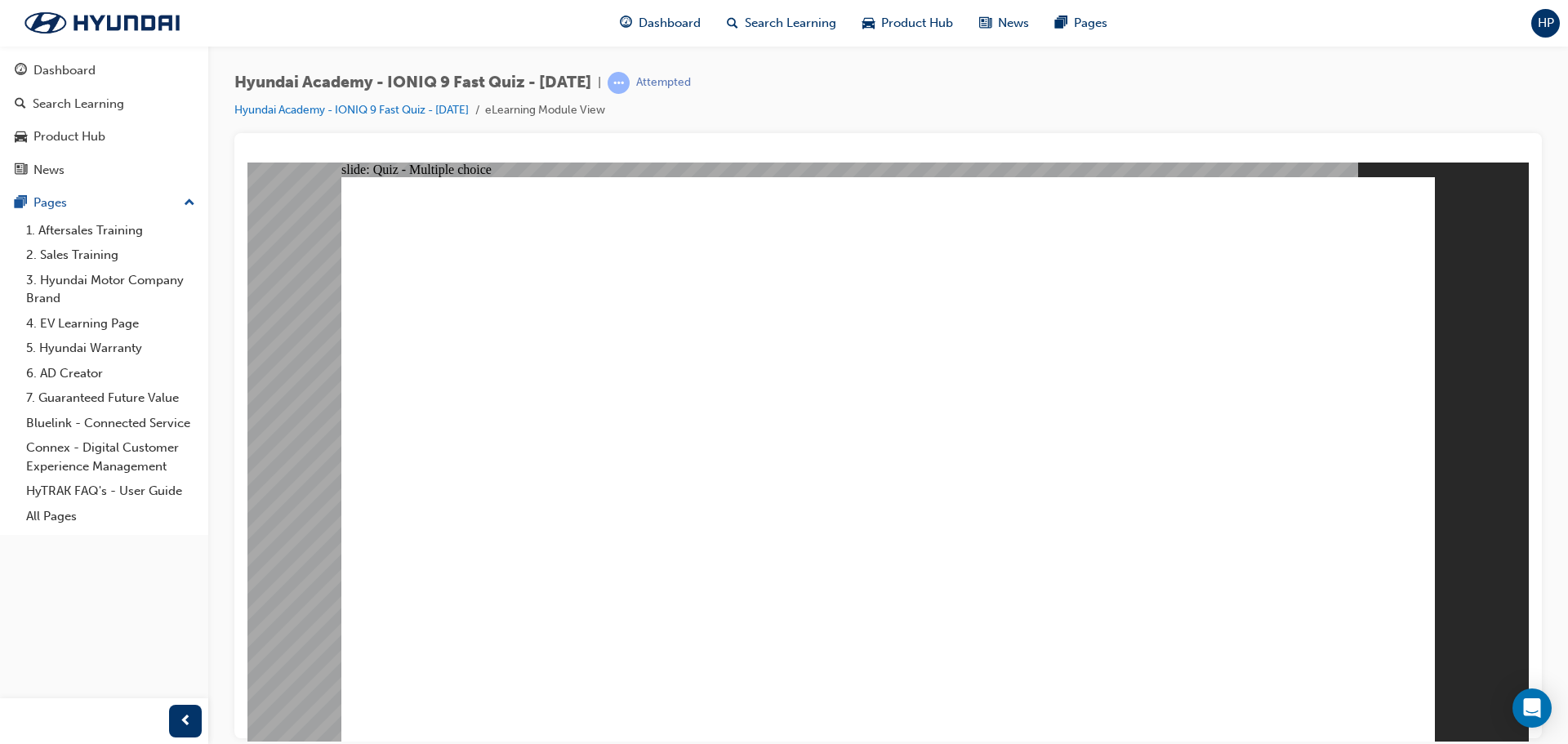
radio input "true"
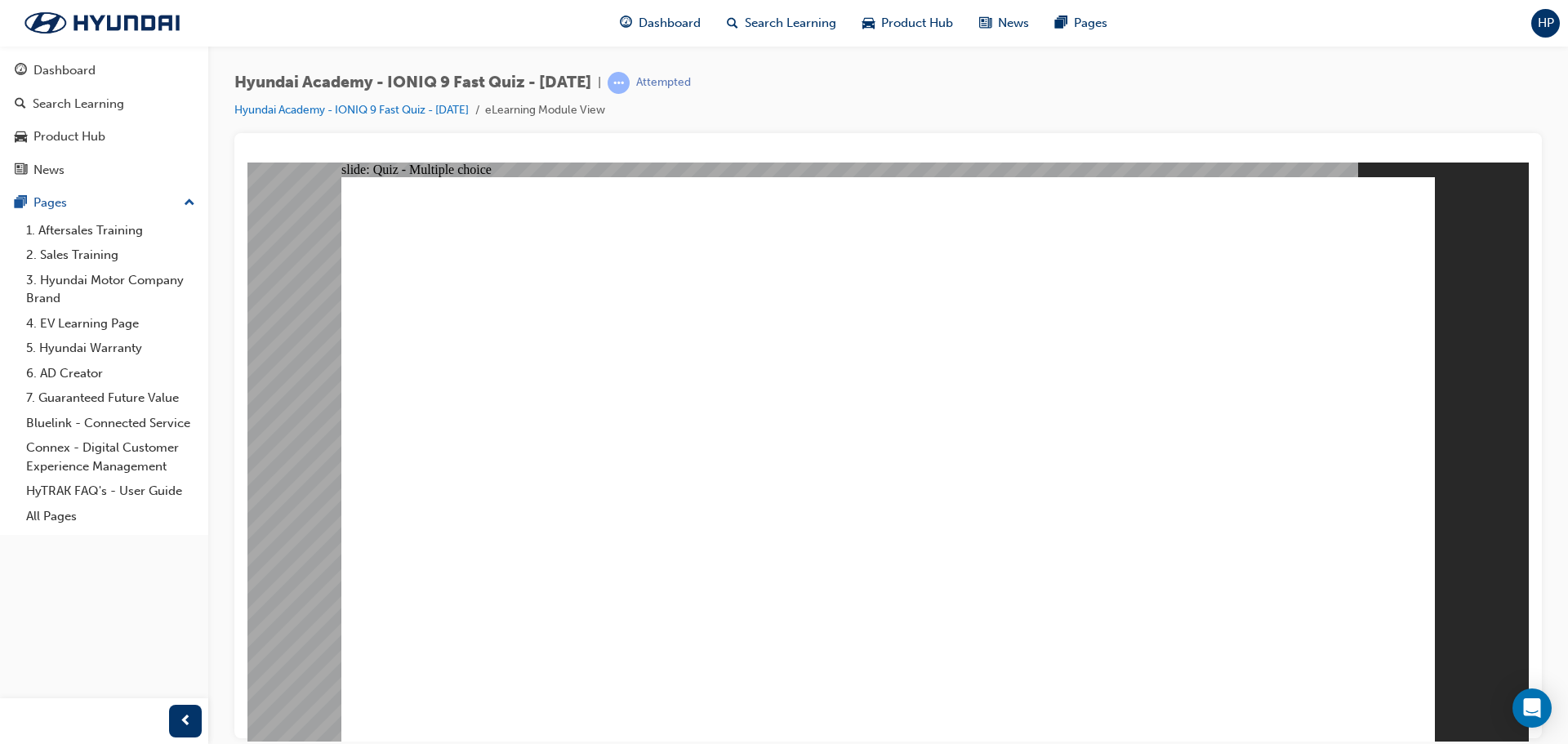
radio input "true"
radio input "false"
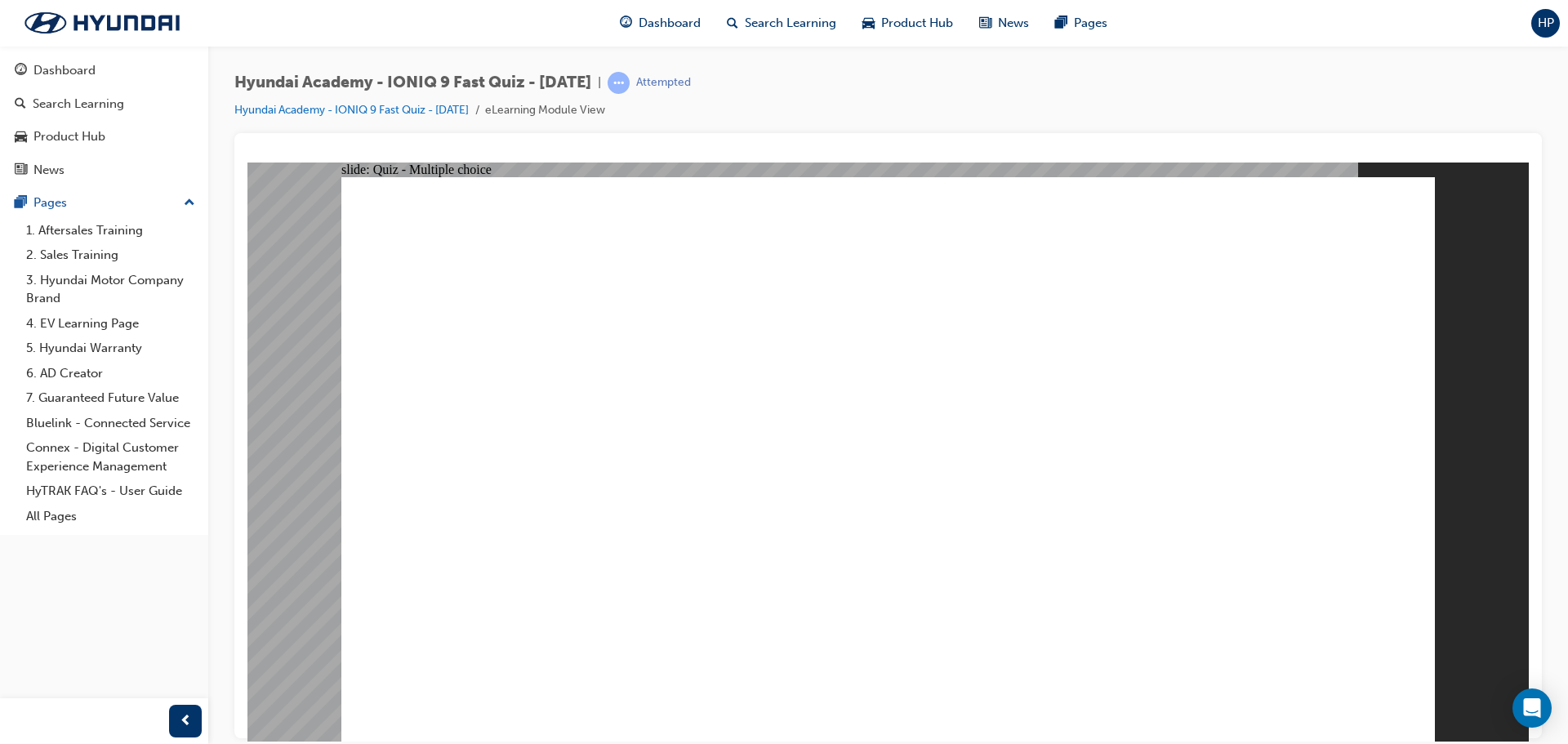
radio input "true"
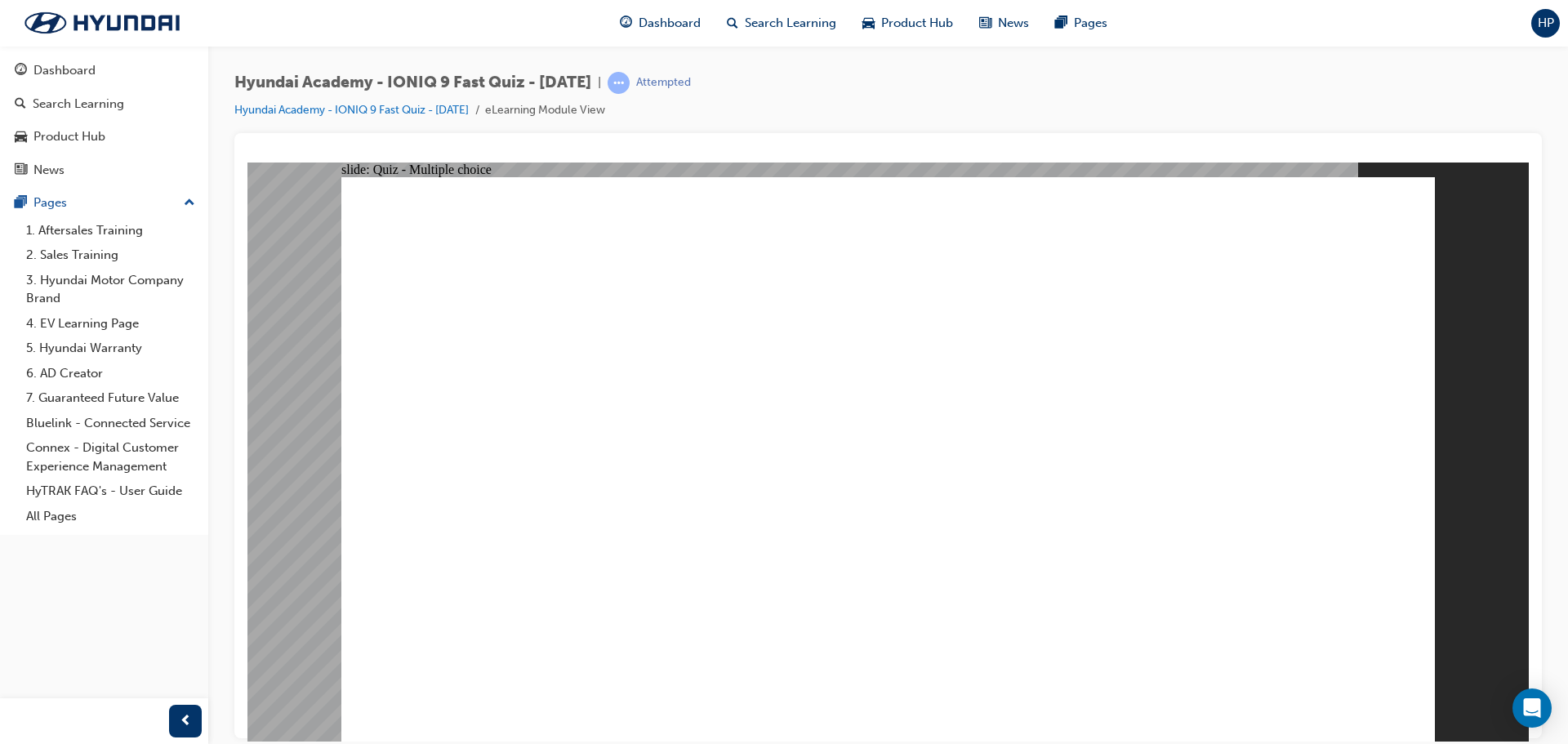
radio input "true"
